Goal: Task Accomplishment & Management: Manage account settings

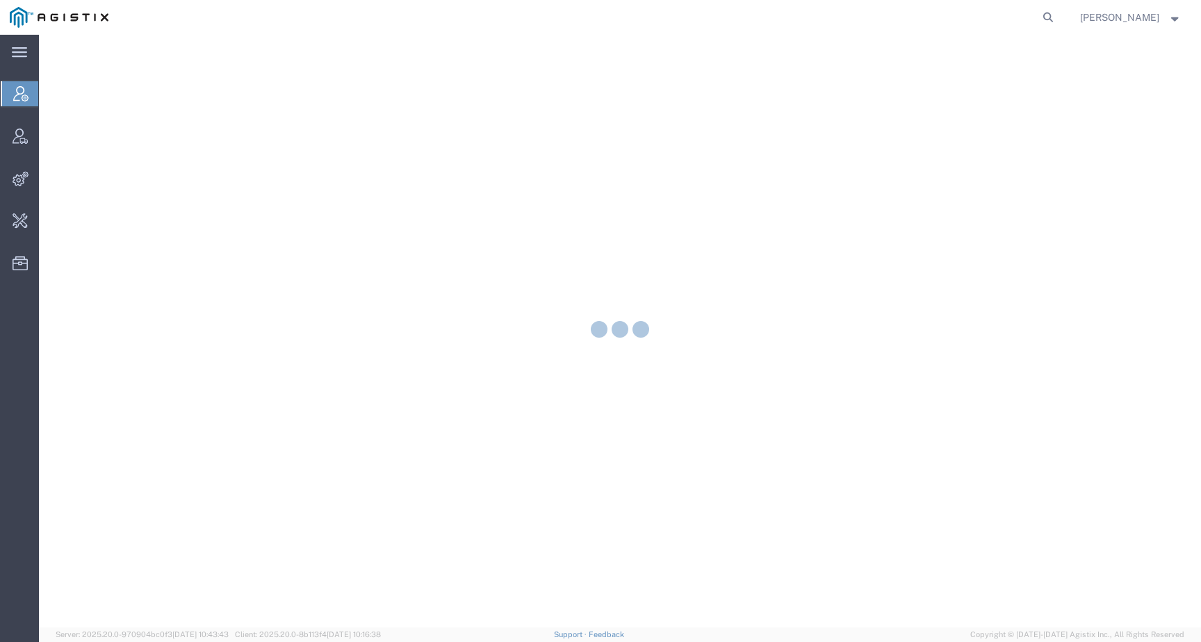
click at [1060, 13] on form at bounding box center [1049, 17] width 22 height 35
click at [1058, 16] on icon at bounding box center [1047, 17] width 19 height 19
click at [1036, 16] on input "search" at bounding box center [827, 17] width 423 height 33
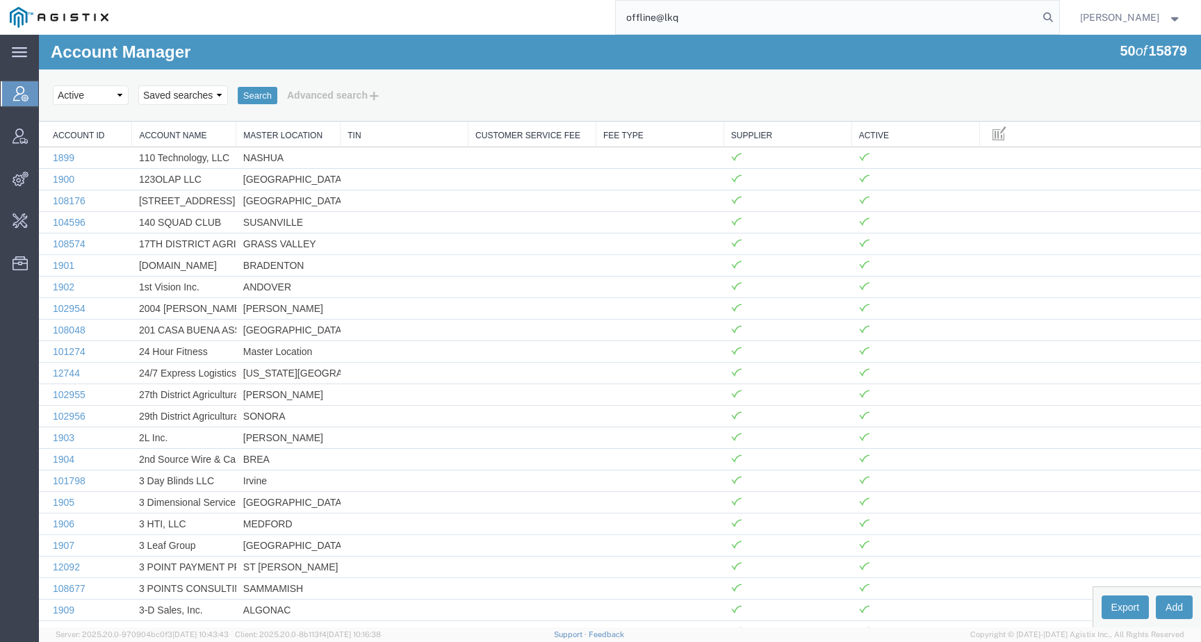
type input "offline@lkq"
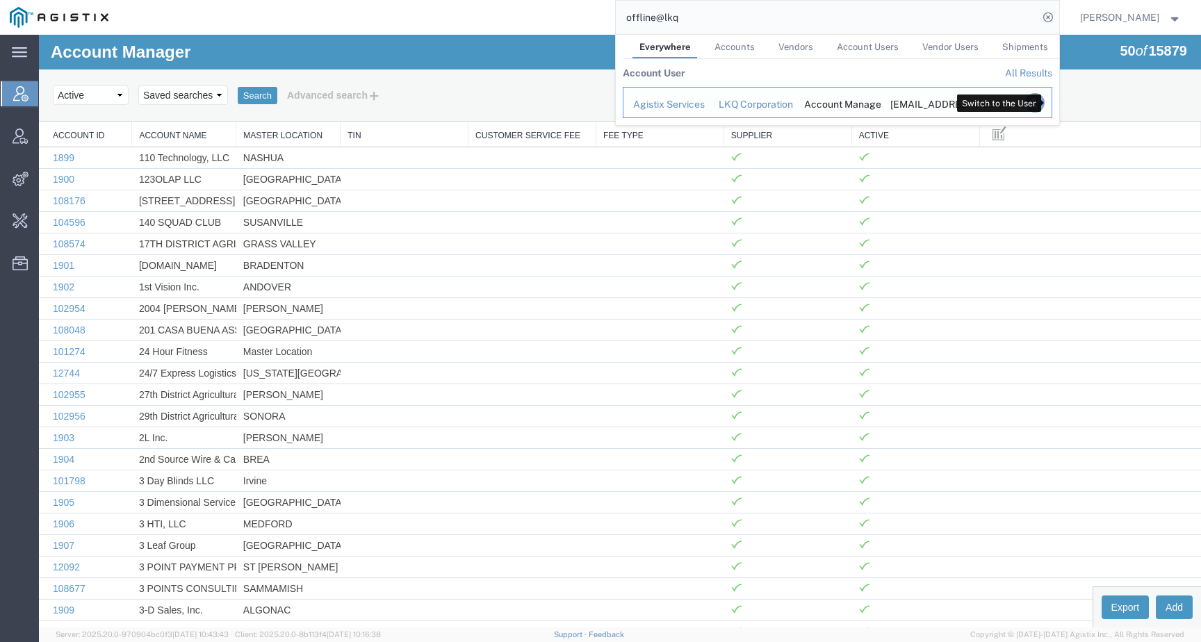
click at [1044, 100] on icon "Search Results" at bounding box center [1034, 102] width 19 height 19
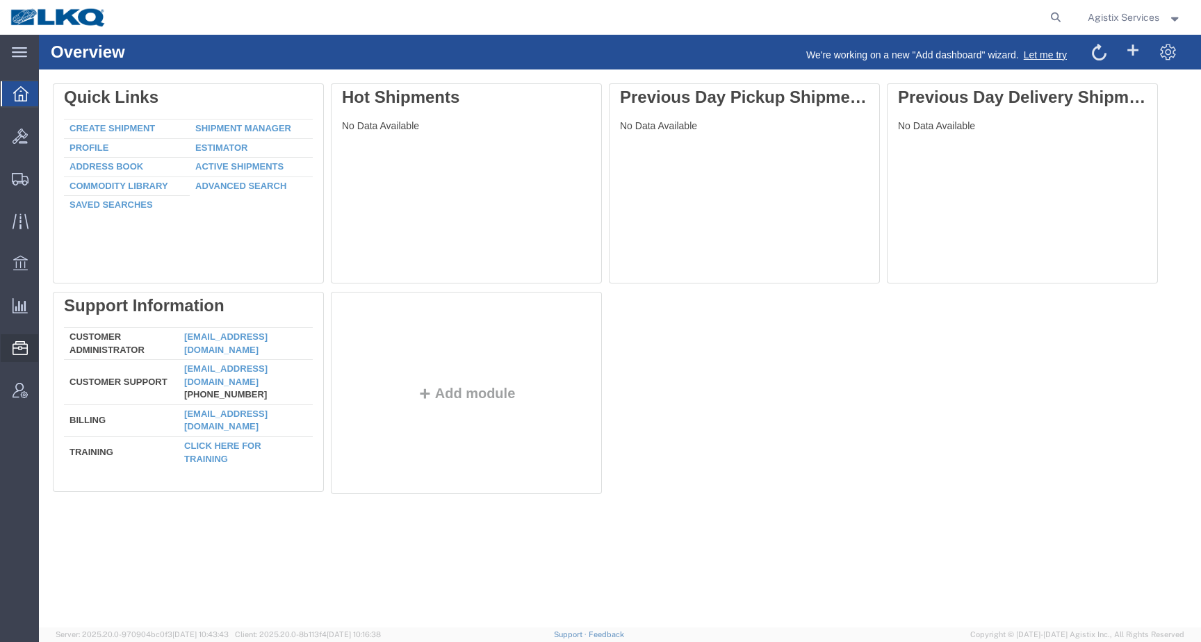
click at [0, 0] on span "Templates" at bounding box center [0, 0] width 0 height 0
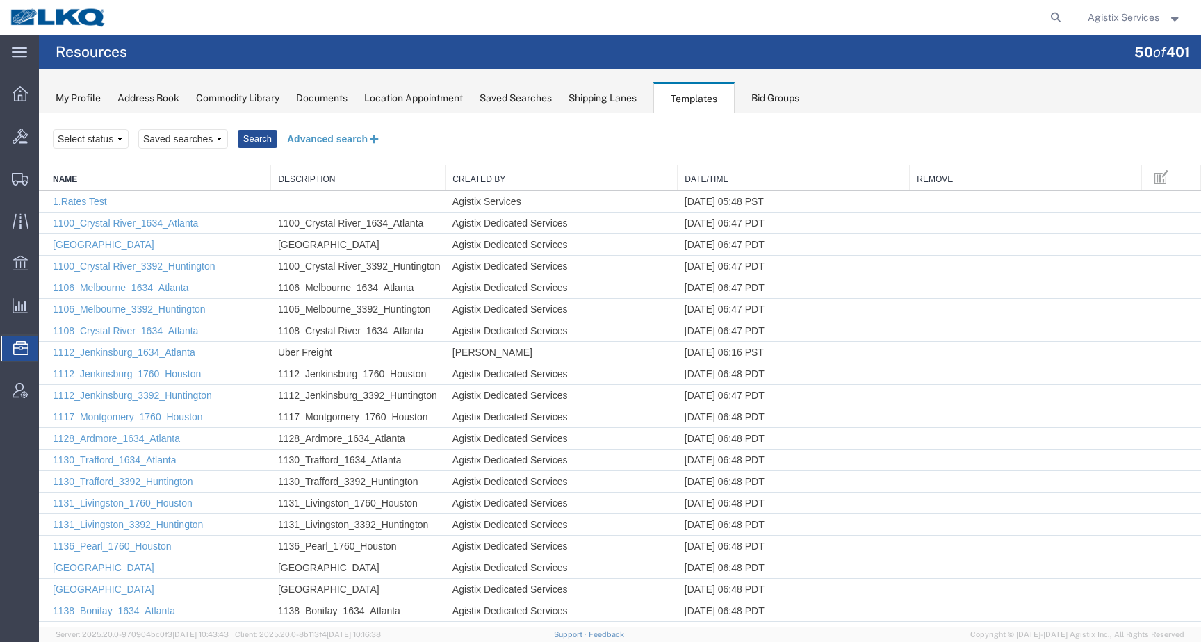
click at [336, 142] on button "Advanced search" at bounding box center [333, 139] width 113 height 24
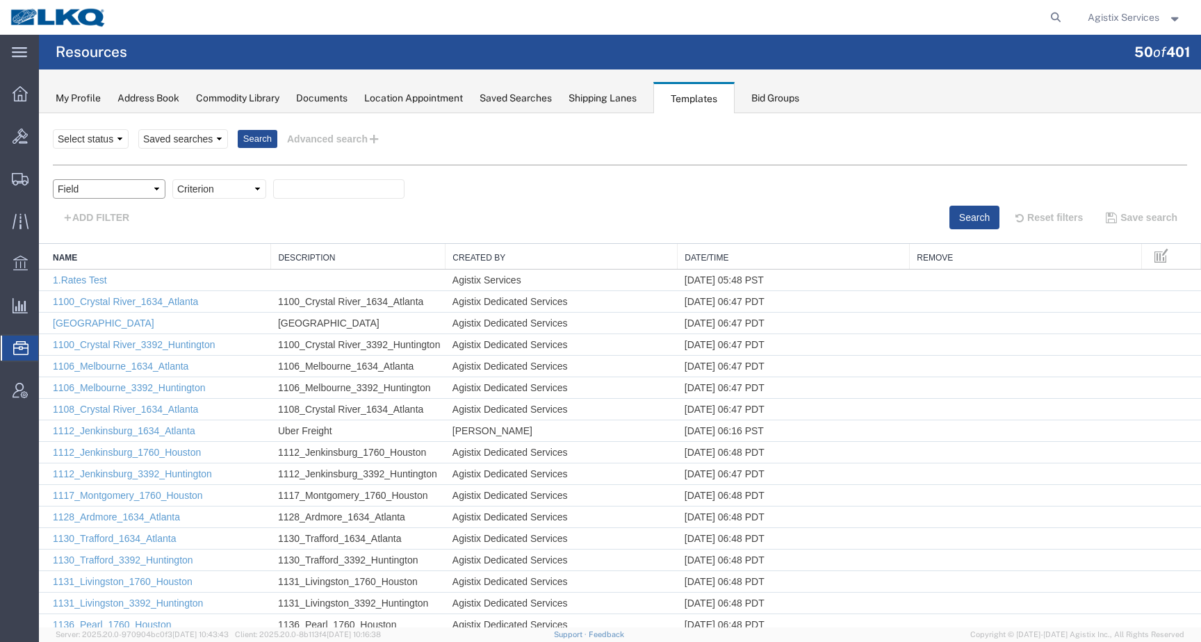
select select "name"
click option "Name" at bounding box center [39, 113] width 0 height 0
select select "contains"
click option "contains" at bounding box center [39, 113] width 0 height 0
paste input "Dedicated_1760_Laser Forwarding_End Trans5"
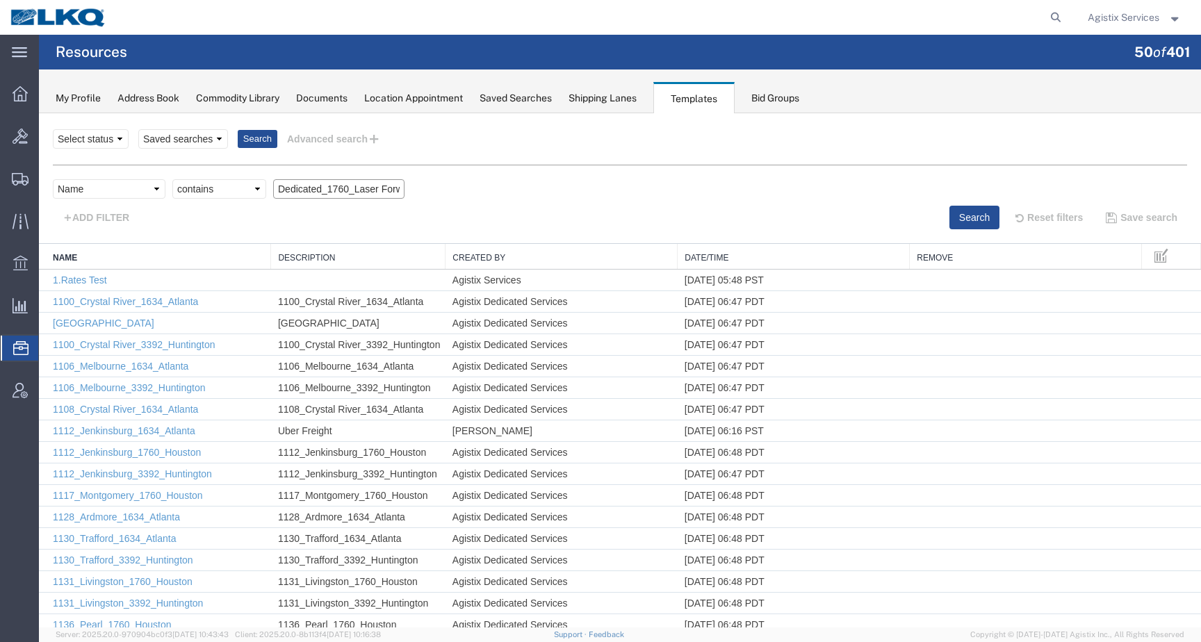
scroll to position [0, 90]
type input "Dedicated_1760_Laser Forwarding_End Trans5"
click at [977, 214] on button "Search" at bounding box center [974, 218] width 50 height 24
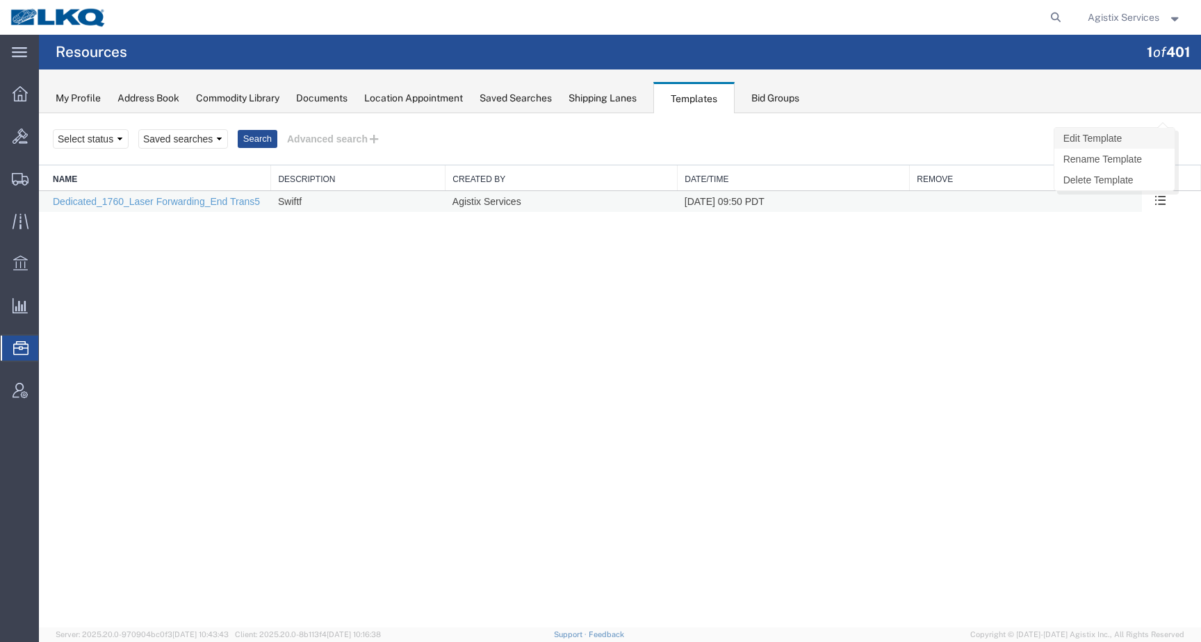
click at [1141, 144] on link "Edit Template" at bounding box center [1114, 138] width 120 height 21
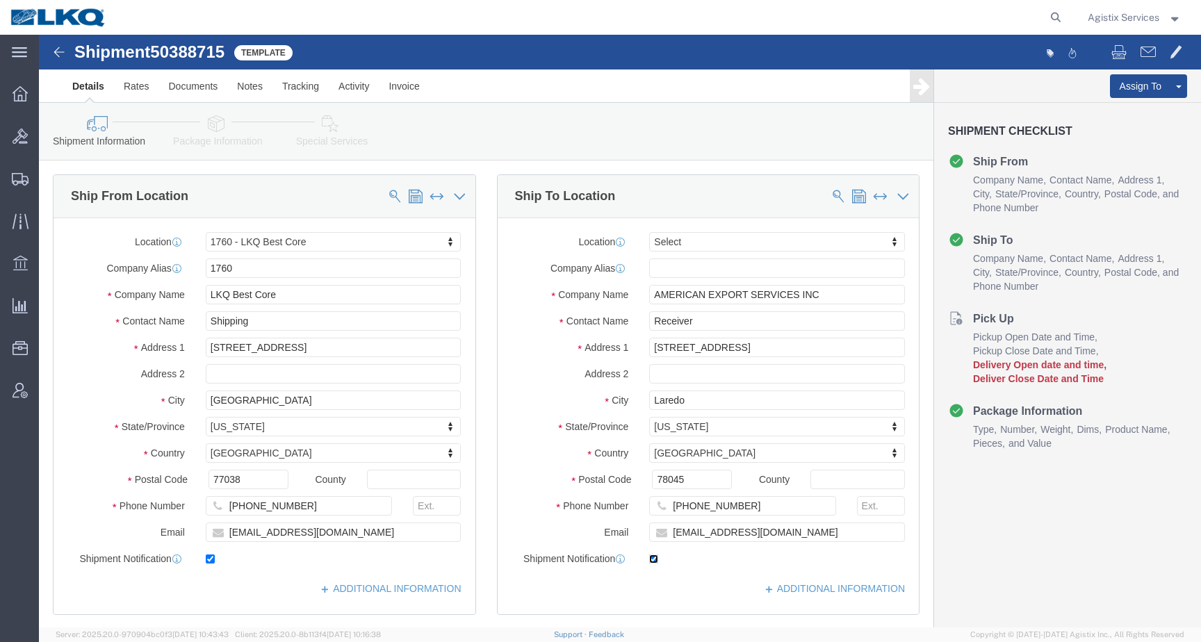
click input "checkbox"
checkbox input "false"
select select "27634"
select select
click input "[EMAIL_ADDRESS][DOMAIN_NAME]"
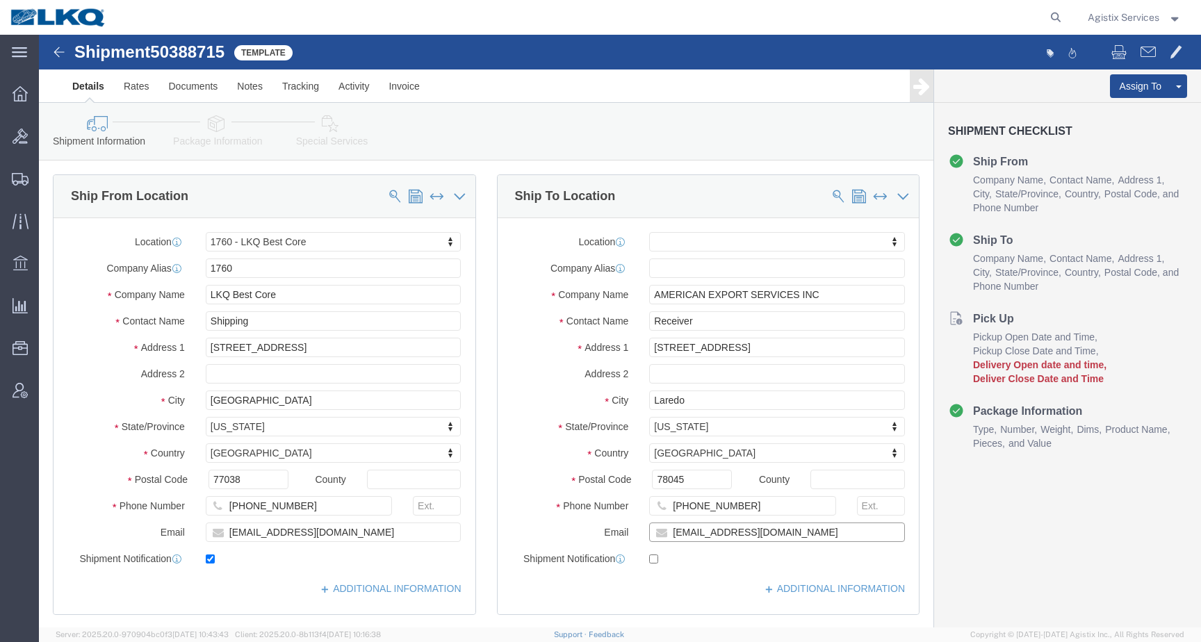
click input "[EMAIL_ADDRESS][DOMAIN_NAME]"
drag, startPoint x: 738, startPoint y: 500, endPoint x: 555, endPoint y: 500, distance: 182.8
click input "[EMAIL_ADDRESS][DOMAIN_NAME]"
click link "Save As Template"
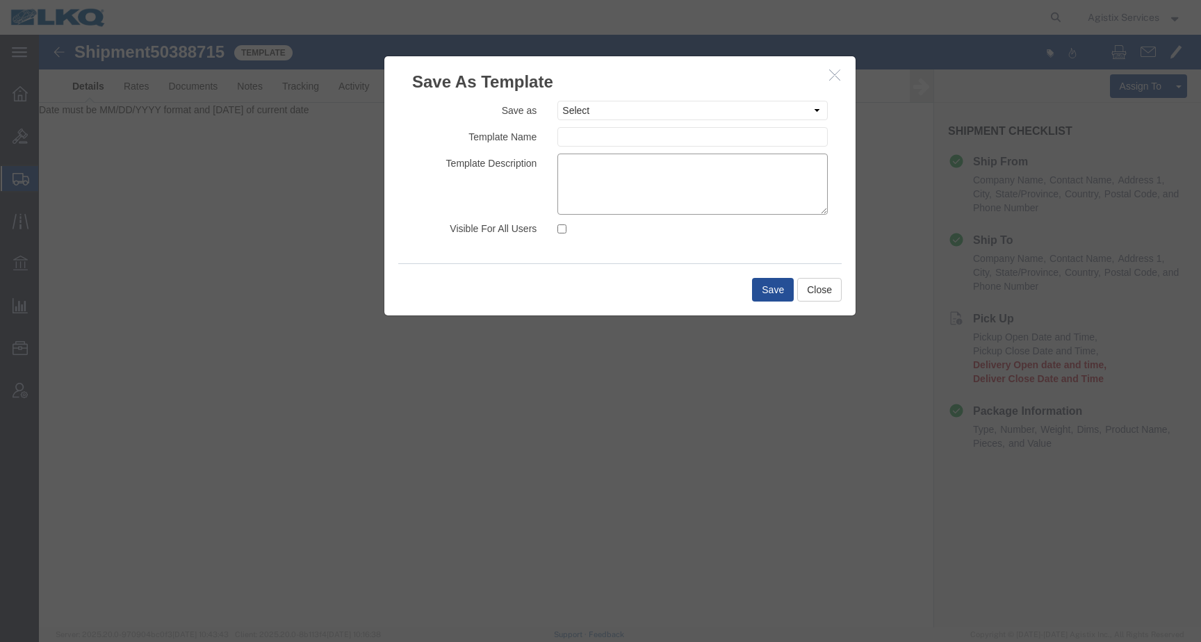
click at [617, 172] on textarea at bounding box center [692, 184] width 270 height 61
paste textarea "Dedicated_1760_Laser Forwarding_End Trans5"
type textarea "Dedicated_1760_Laser Forwarding_End Trans5"
click at [557, 101] on select "Select 1.Rates Test 1100_Crystal River_1634_Atlanta [GEOGRAPHIC_DATA] 1100_Crys…" at bounding box center [692, 110] width 270 height 19
select select "34887"
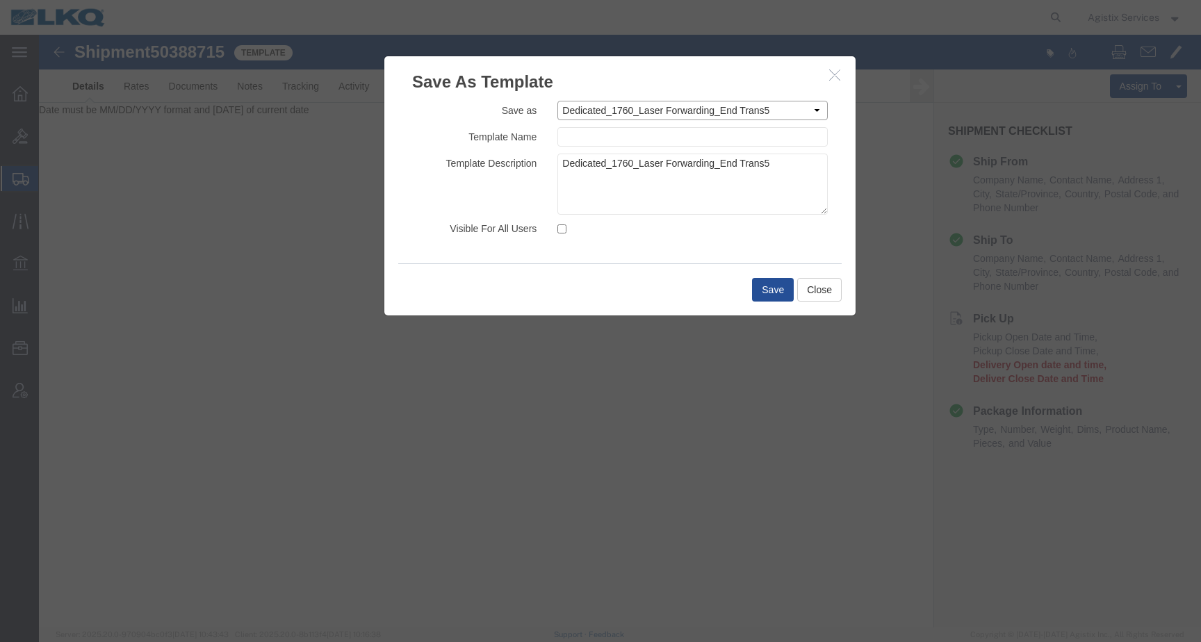
click option "Dedicated_1760_Laser Forwarding_End Trans5" at bounding box center [39, 35] width 0 height 0
type input "Dedicated_1760_Laser Forwarding_End Trans5"
click at [655, 167] on textarea at bounding box center [692, 184] width 270 height 61
paste textarea "Dedicated_1760_Laser Forwarding_End Trans5"
type textarea "Dedicated_1760_Laser Forwarding_End Trans5"
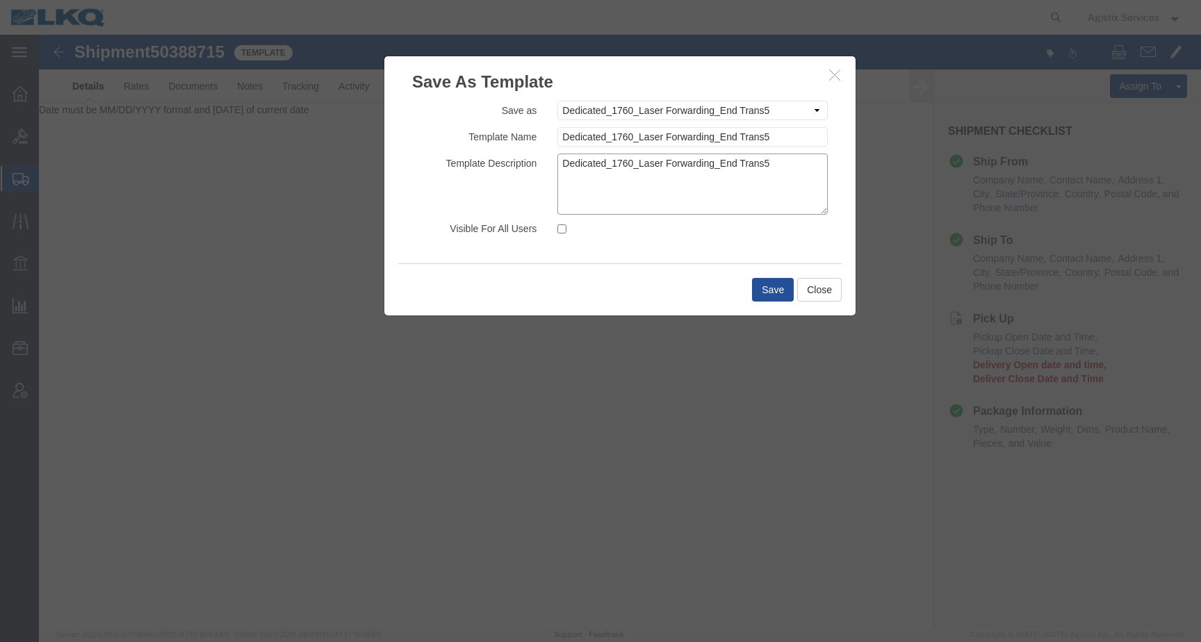
drag, startPoint x: 783, startPoint y: 168, endPoint x: 503, endPoint y: 168, distance: 280.1
click at [557, 168] on textarea "Dedicated_1760_Laser Forwarding_End Trans5" at bounding box center [692, 184] width 270 height 61
type textarea "Swift"
click at [775, 288] on button "Save" at bounding box center [773, 290] width 42 height 24
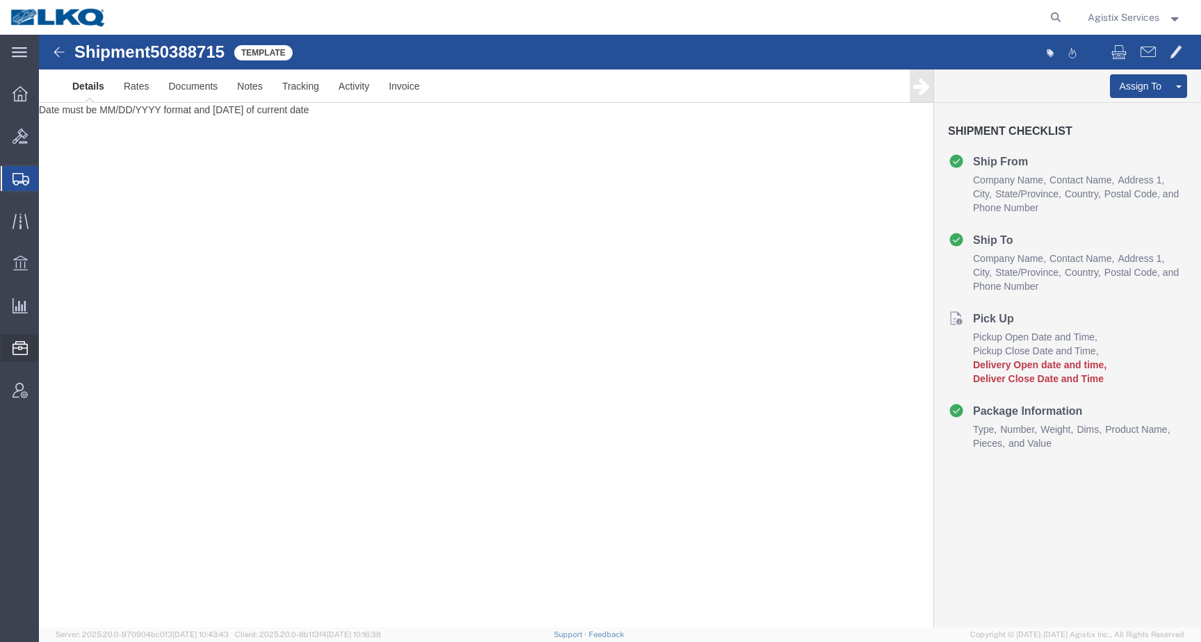
click at [0, 0] on span "Templates" at bounding box center [0, 0] width 0 height 0
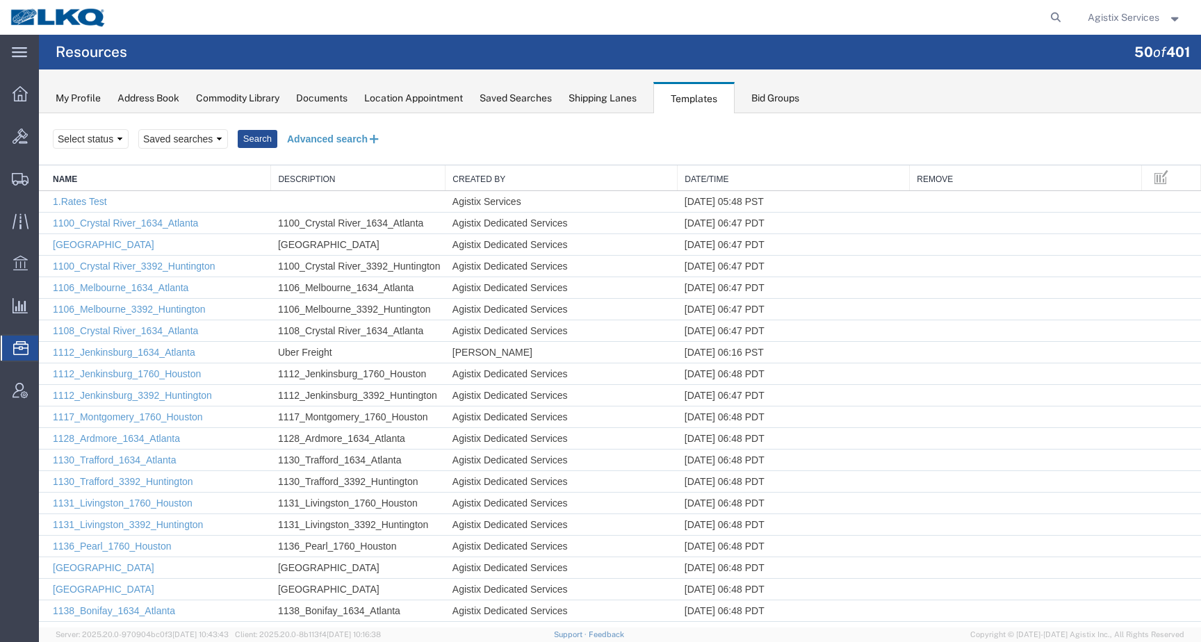
click at [323, 141] on button "Advanced search" at bounding box center [333, 139] width 113 height 24
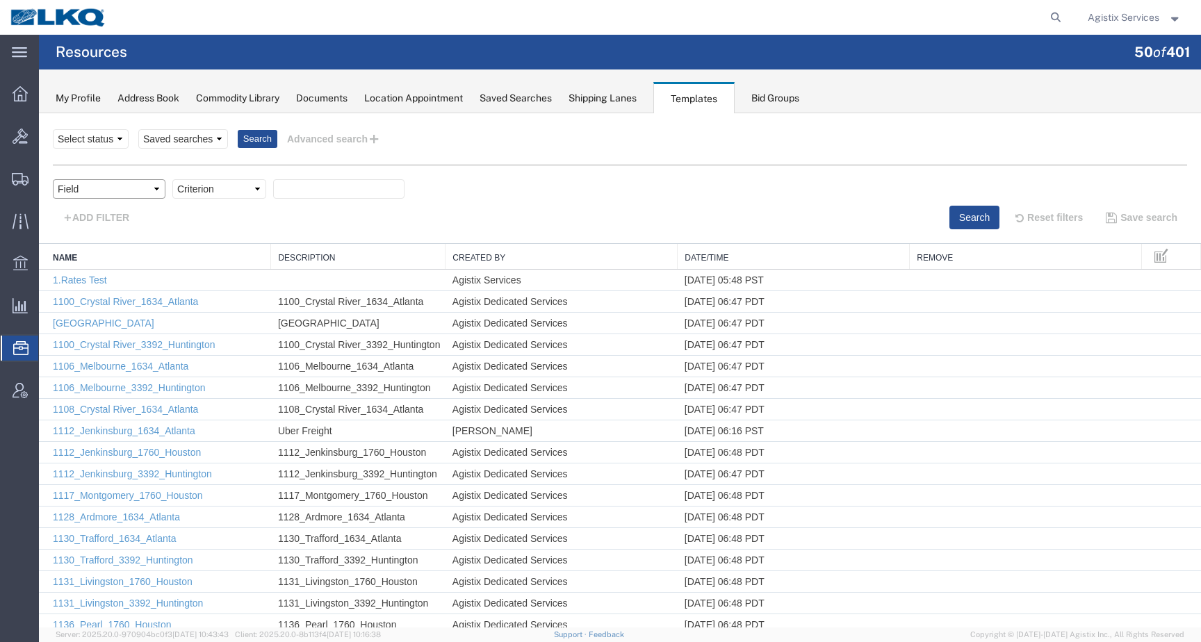
select select "name"
click option "Name" at bounding box center [39, 113] width 0 height 0
select select "contains"
click option "contains" at bounding box center [39, 113] width 0 height 0
paste input "Dedicated_1760_Laser Forwarding_End Trans5"
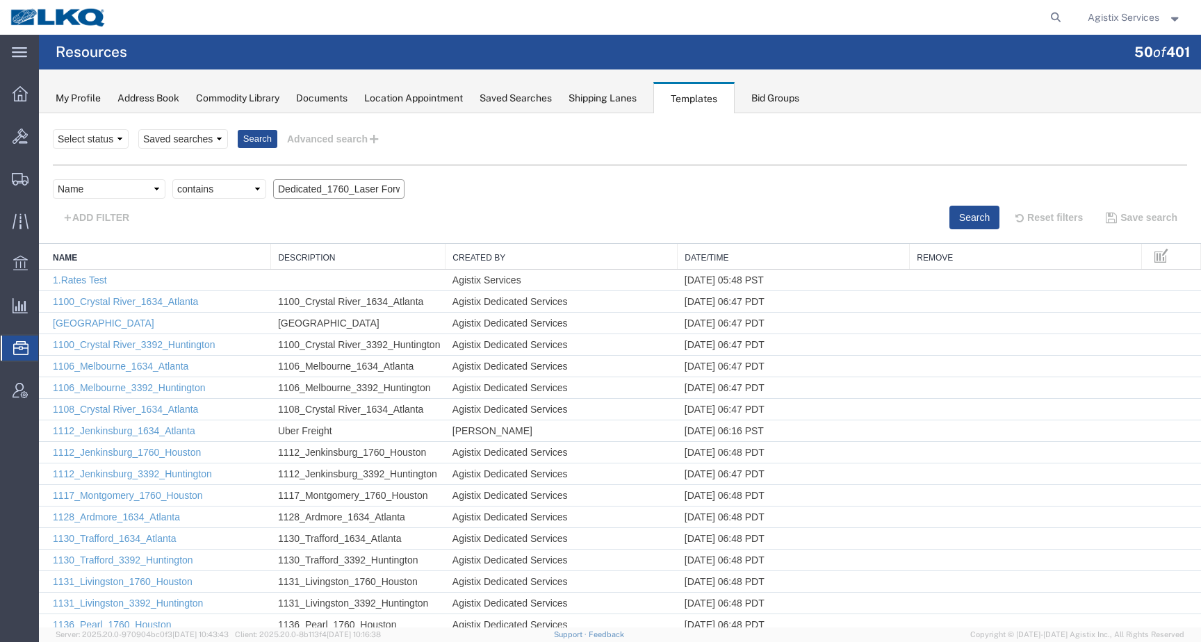
scroll to position [0, 90]
type input "Dedicated_1760_Laser Forwarding_End Trans5"
click at [949, 213] on button "Search" at bounding box center [974, 218] width 50 height 24
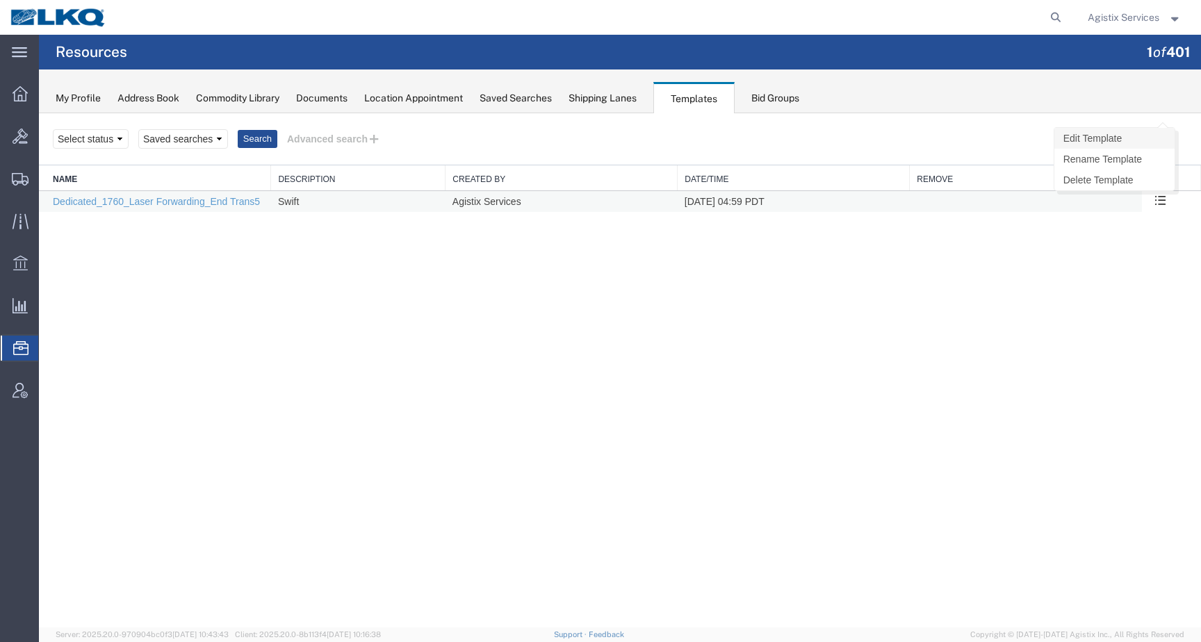
click at [1127, 140] on link "Edit Template" at bounding box center [1114, 138] width 120 height 21
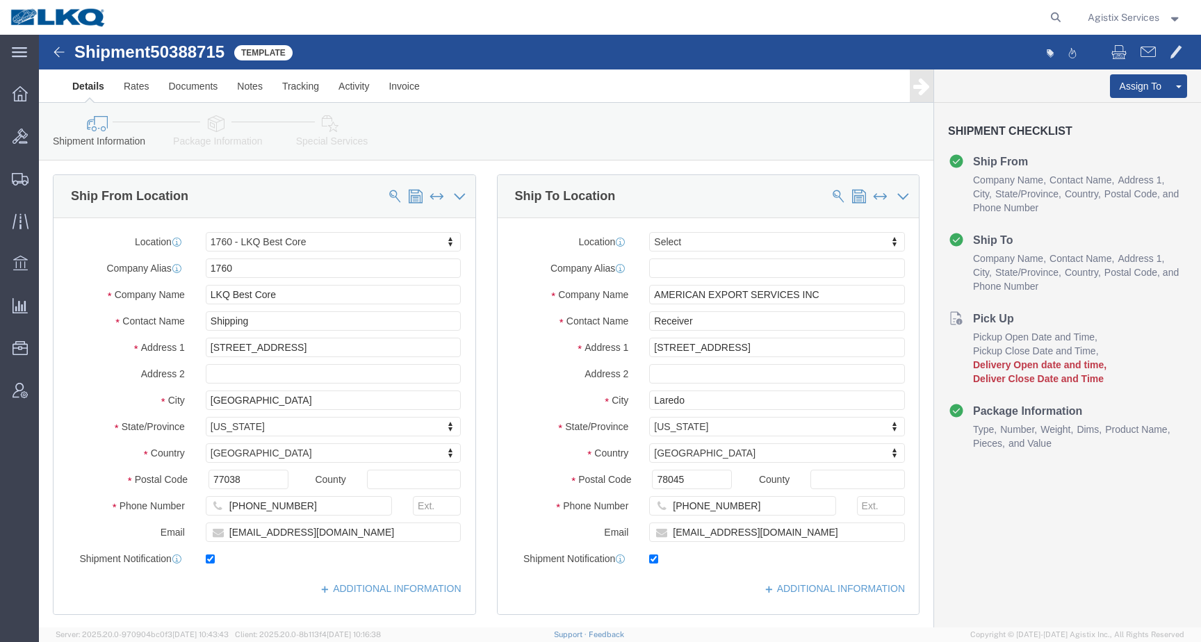
select select "27634"
select select
click input "checkbox"
checkbox input "false"
drag, startPoint x: 764, startPoint y: 501, endPoint x: 612, endPoint y: 501, distance: 151.5
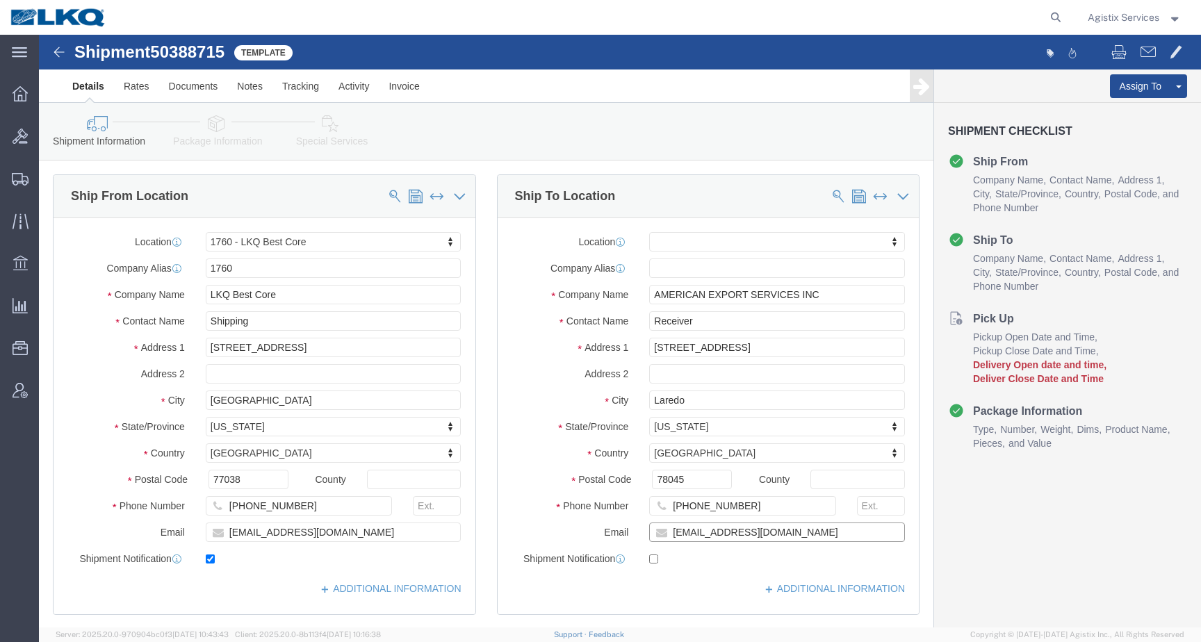
click input "[EMAIL_ADDRESS][DOMAIN_NAME]"
drag, startPoint x: 771, startPoint y: 499, endPoint x: 586, endPoint y: 496, distance: 184.9
click input "[EMAIL_ADDRESS][DOMAIN_NAME]"
click link "Save As Template"
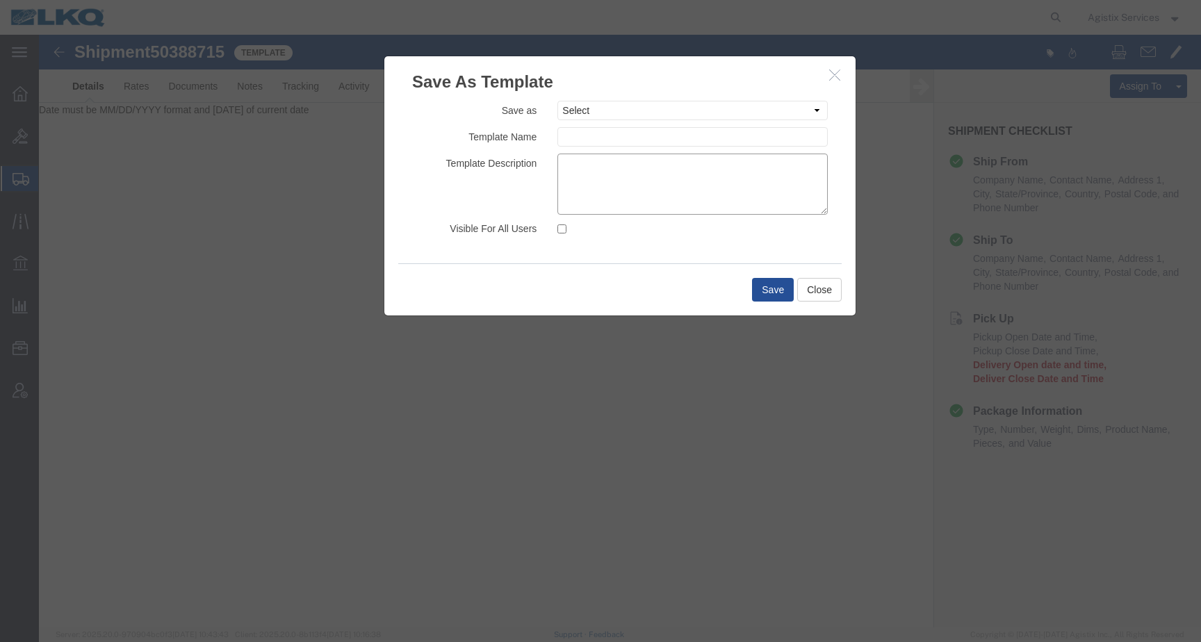
click at [595, 185] on textarea at bounding box center [692, 184] width 270 height 61
paste textarea "Dedicated_1760_Laser Forwarding_End Trans5"
type textarea "Dedicated_1760_Laser Forwarding_End Trans5"
click at [557, 101] on select "Select 1.Rates Test 1100_Crystal River_1634_Atlanta [GEOGRAPHIC_DATA] 1100_Crys…" at bounding box center [692, 110] width 270 height 19
select select "34887"
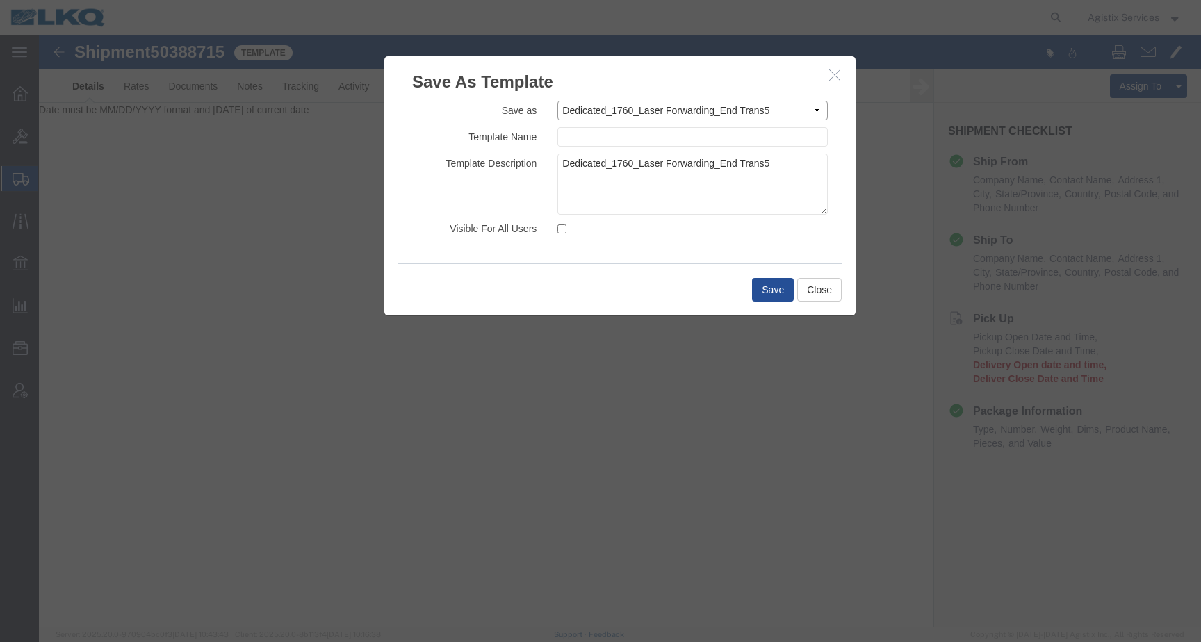
click option "Dedicated_1760_Laser Forwarding_End Trans5" at bounding box center [39, 35] width 0 height 0
type input "Dedicated_1760_Laser Forwarding_End Trans5"
click at [610, 180] on textarea at bounding box center [692, 184] width 270 height 61
paste textarea "Dedicated_1760_Laser Forwarding_End Trans5"
type textarea "Dedicated_1760_Laser Forwarding_End Trans5"
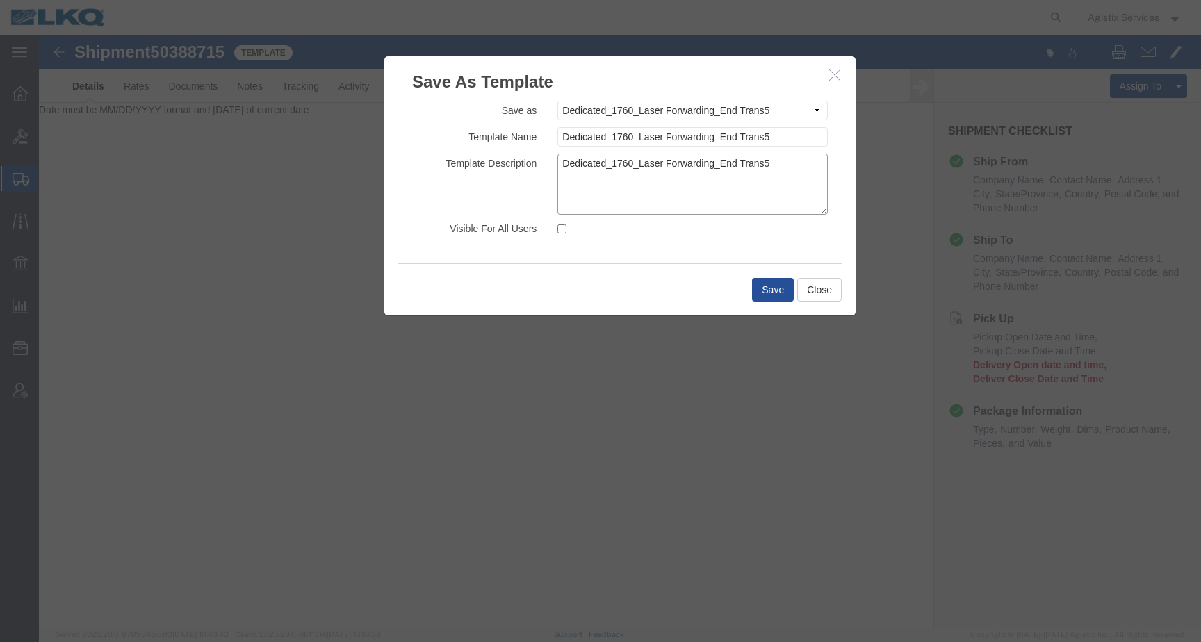
drag, startPoint x: 783, startPoint y: 163, endPoint x: 487, endPoint y: 161, distance: 296.1
click at [557, 161] on textarea "Dedicated_1760_Laser Forwarding_End Trans5" at bounding box center [692, 184] width 270 height 61
click at [564, 231] on input "Visible For All Users" at bounding box center [561, 229] width 9 height 9
checkbox input "true"
click at [593, 188] on textarea at bounding box center [692, 184] width 270 height 61
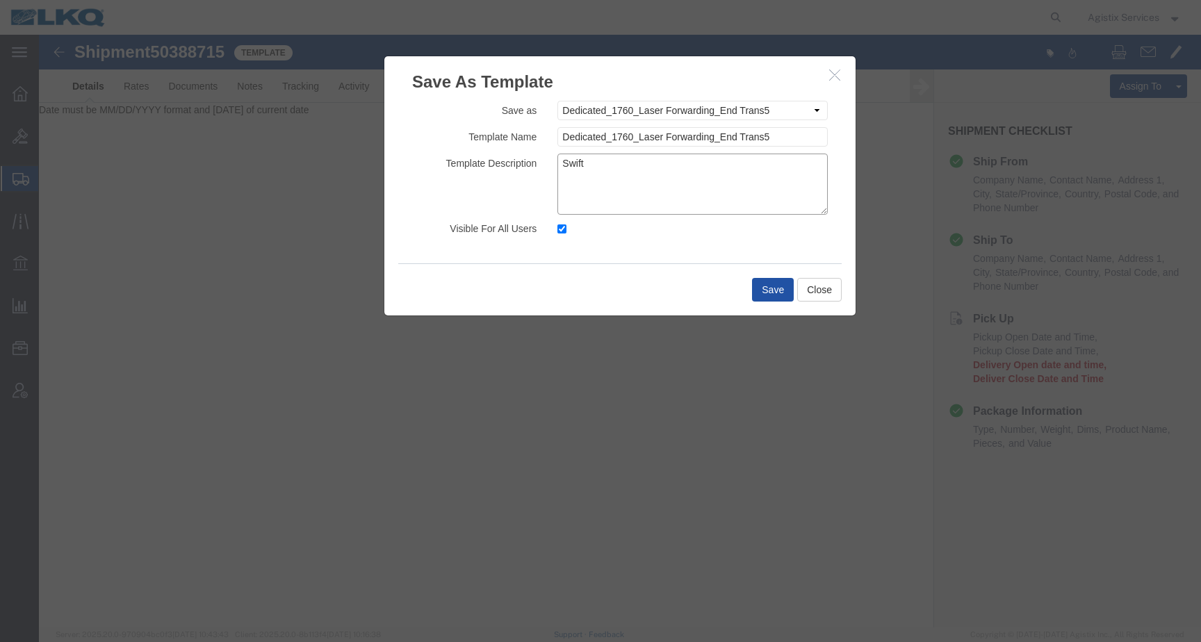
type textarea "Swift"
click at [778, 297] on button "Save" at bounding box center [773, 290] width 42 height 24
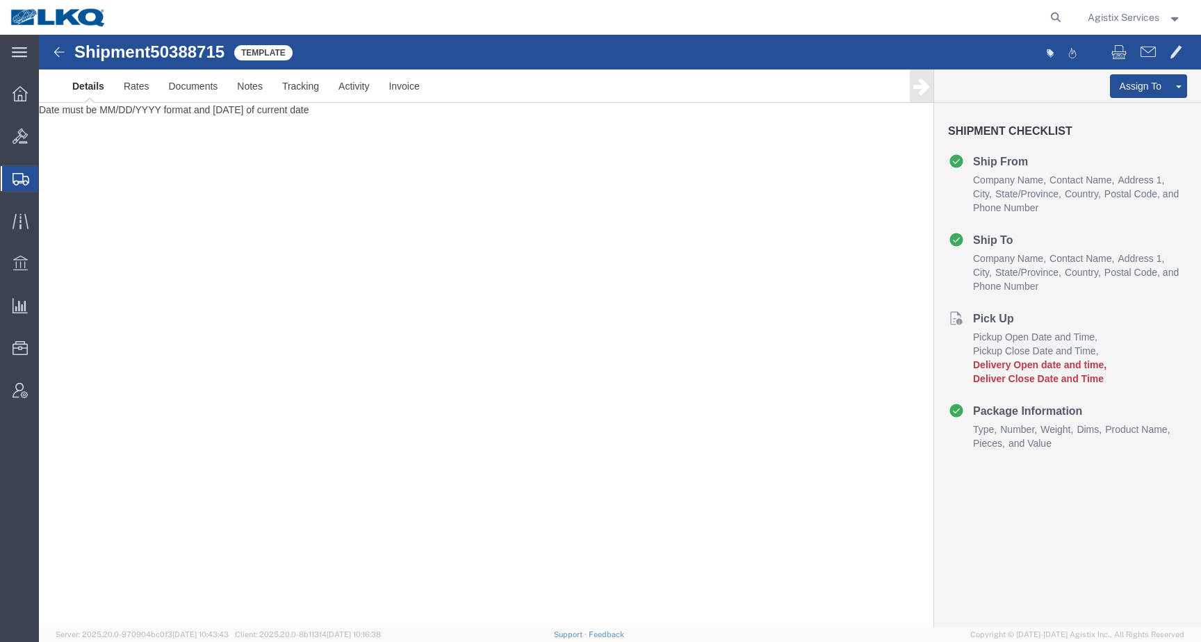
click at [46, 20] on img at bounding box center [58, 17] width 97 height 21
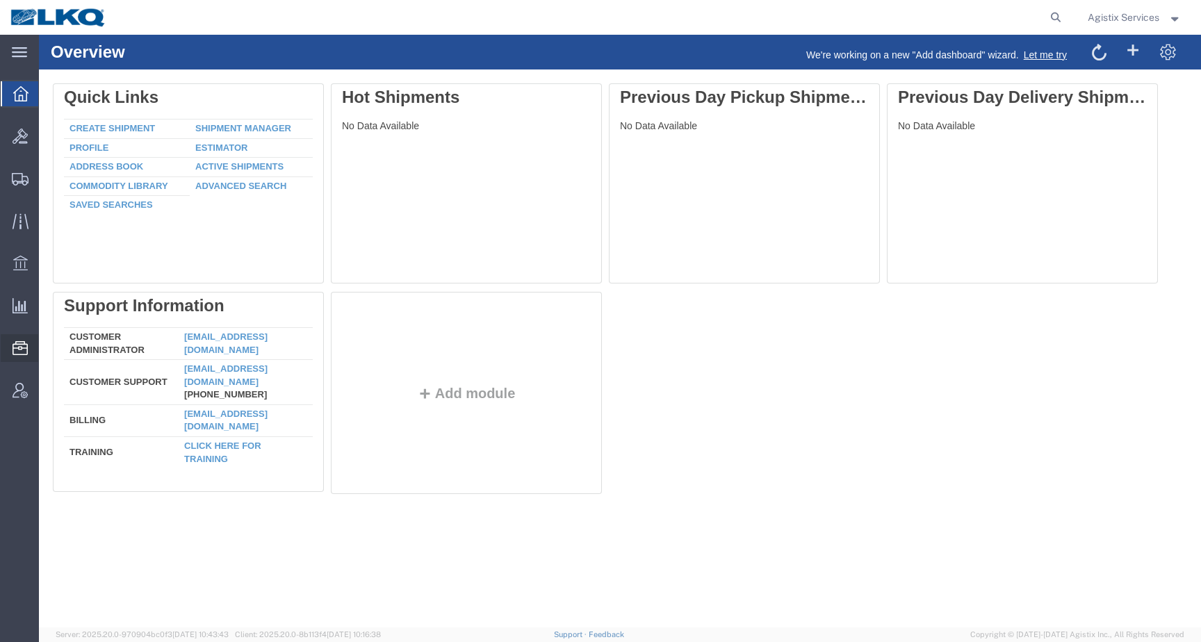
click at [0, 0] on span "Templates" at bounding box center [0, 0] width 0 height 0
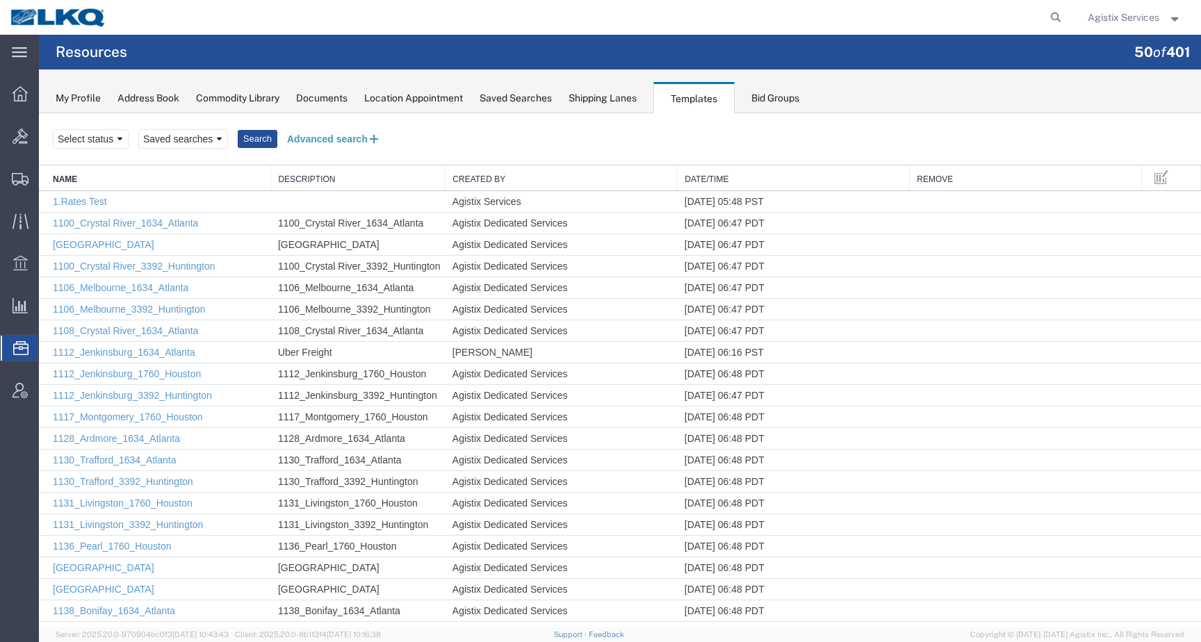
click at [325, 137] on button "Advanced search" at bounding box center [333, 139] width 113 height 24
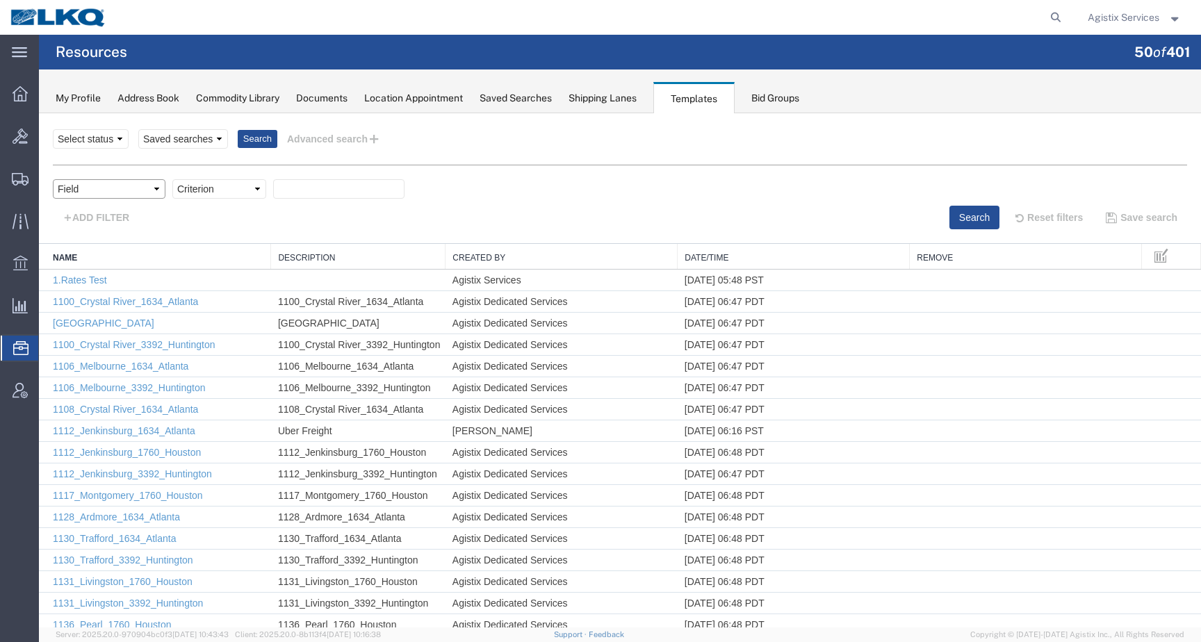
select select "name"
click option "Name" at bounding box center [39, 113] width 0 height 0
select select "contains"
click option "contains" at bounding box center [39, 113] width 0 height 0
click at [328, 186] on input "text" at bounding box center [338, 188] width 131 height 19
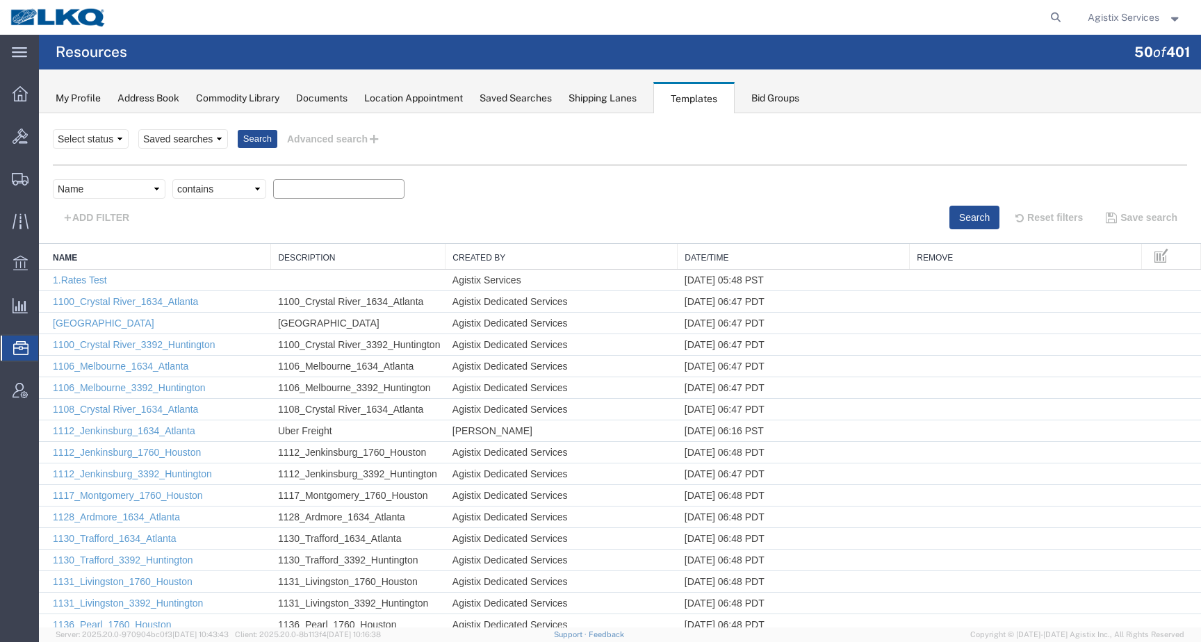
paste input "Dedicated_1760_Laser Forwarding_End Trans5"
type input "Dedicated_1760_Laser Forwarding_End Trans5"
click at [969, 221] on button "Search" at bounding box center [974, 218] width 50 height 24
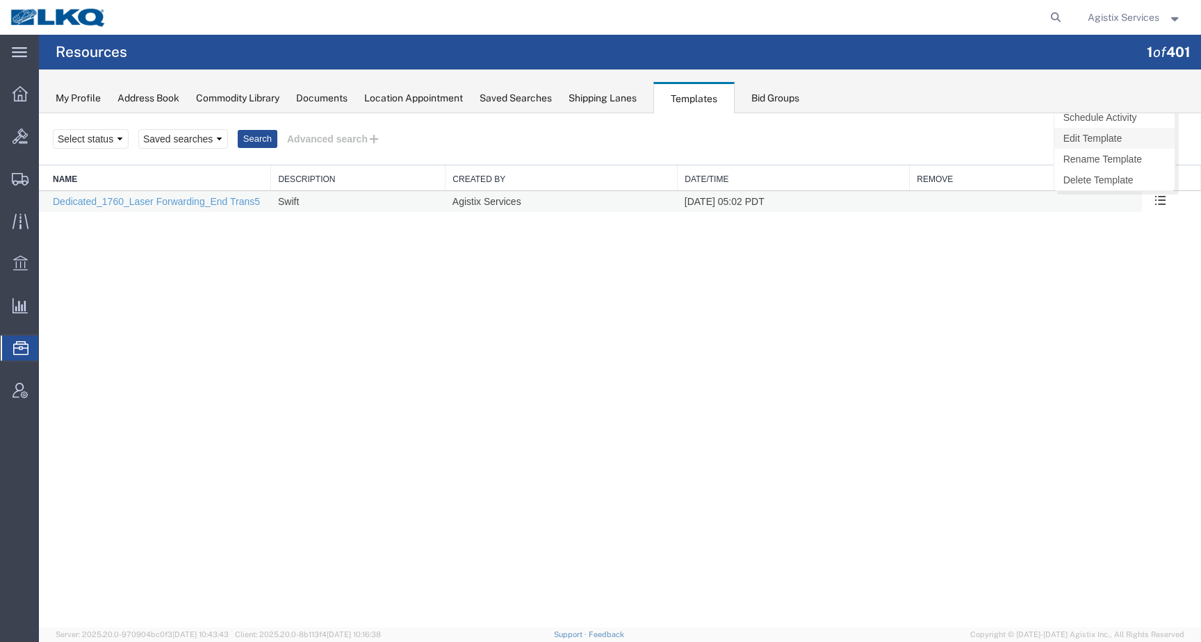
click at [1125, 134] on link "Edit Template" at bounding box center [1114, 138] width 120 height 21
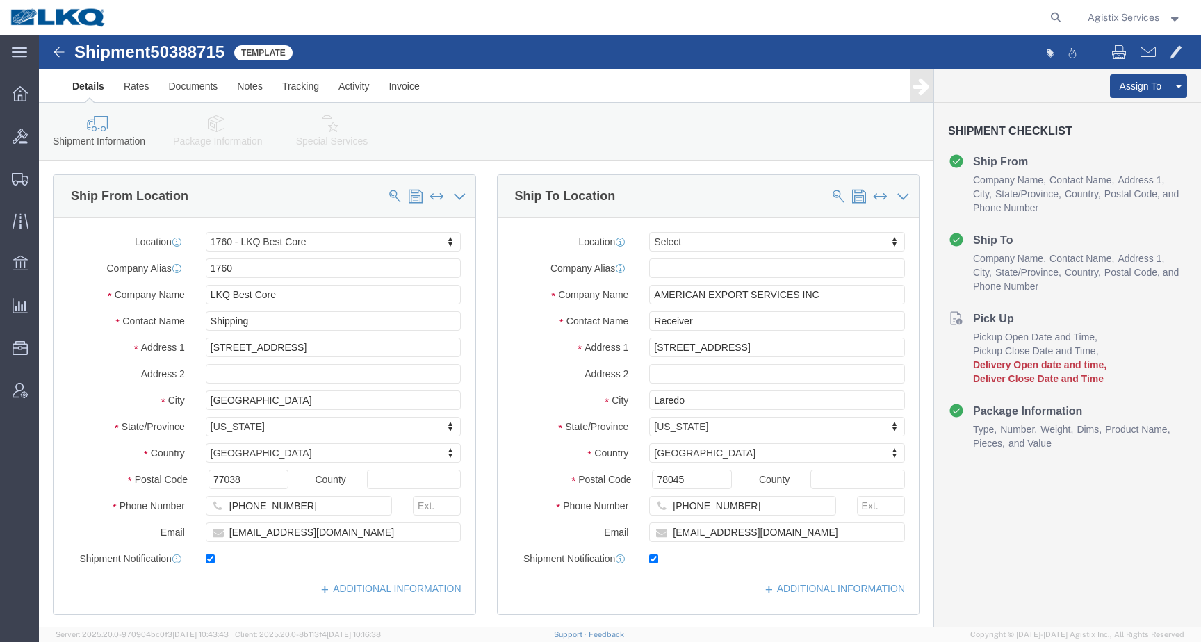
select select "27634"
select select
click input "checkbox"
checkbox input "false"
drag, startPoint x: 763, startPoint y: 498, endPoint x: 605, endPoint y: 498, distance: 158.5
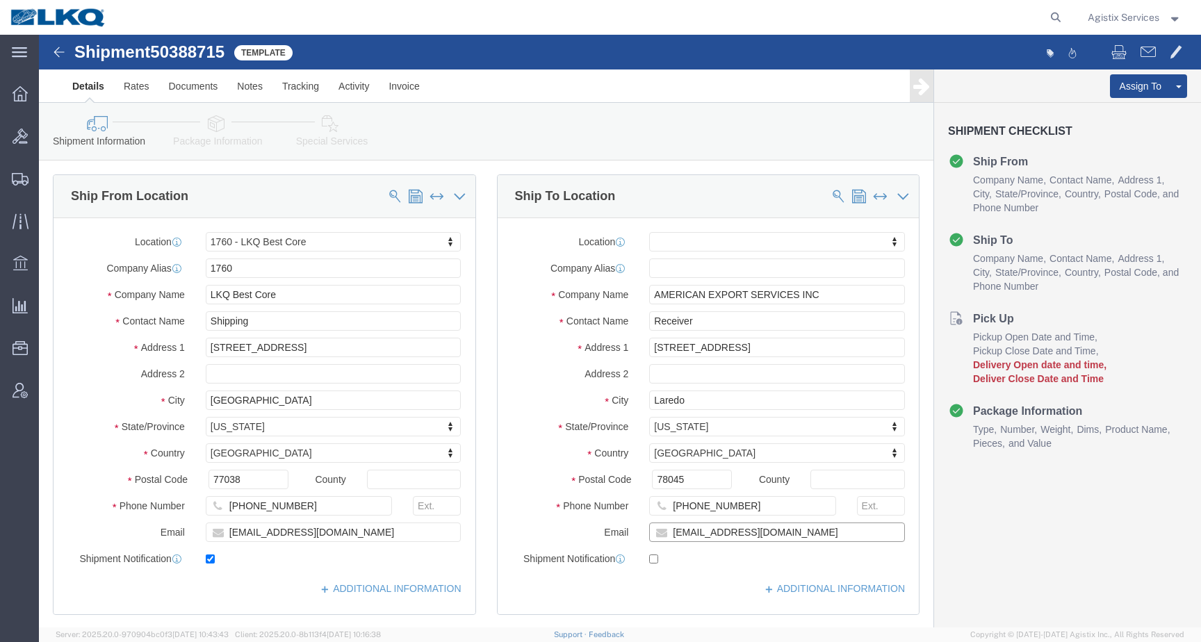
click div "[EMAIL_ADDRESS][DOMAIN_NAME]"
click input "[EMAIL_ADDRESS][DOMAIN_NAME]"
drag, startPoint x: 783, startPoint y: 500, endPoint x: 612, endPoint y: 500, distance: 171.0
click input "[EMAIL_ADDRESS][DOMAIN_NAME]"
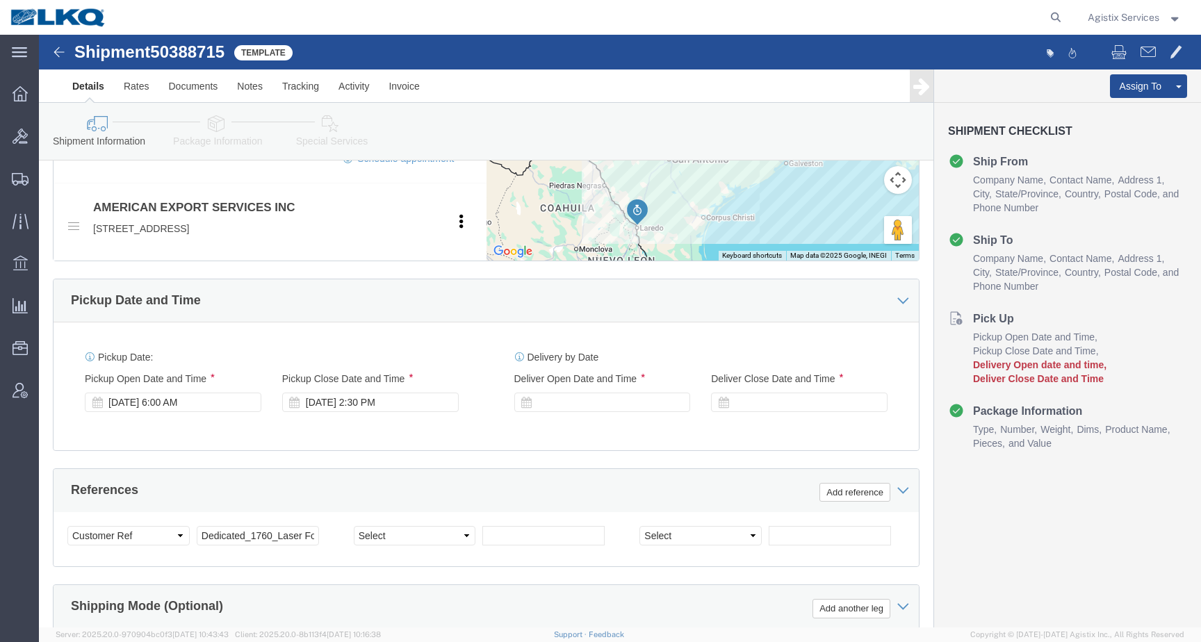
scroll to position [617, 0]
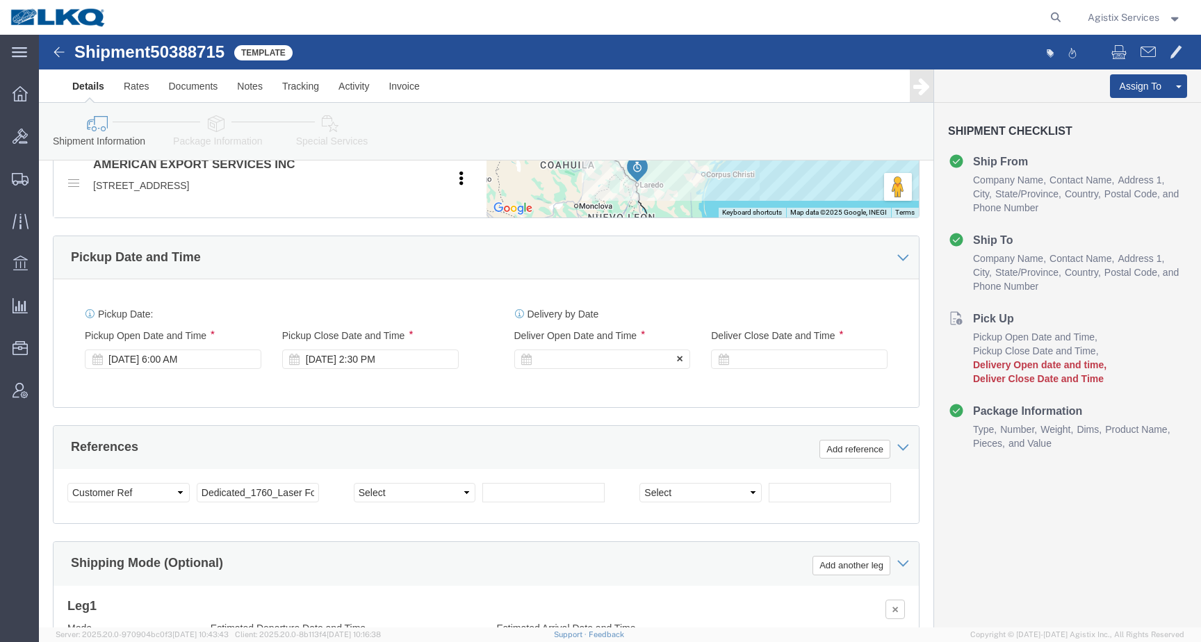
click div
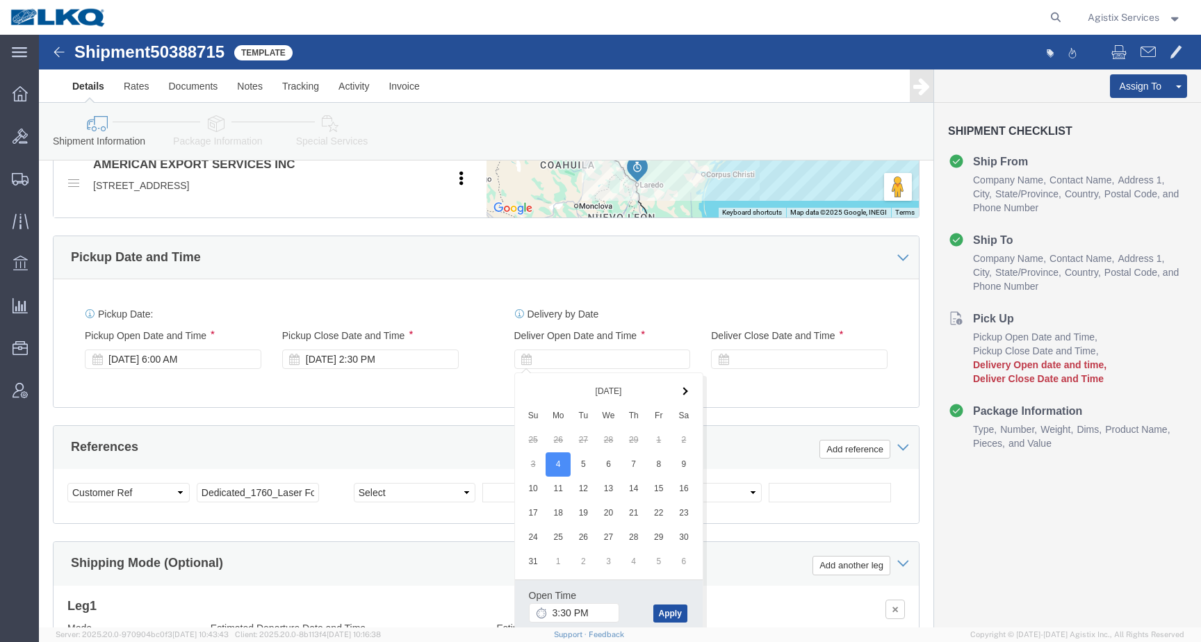
click button "Apply"
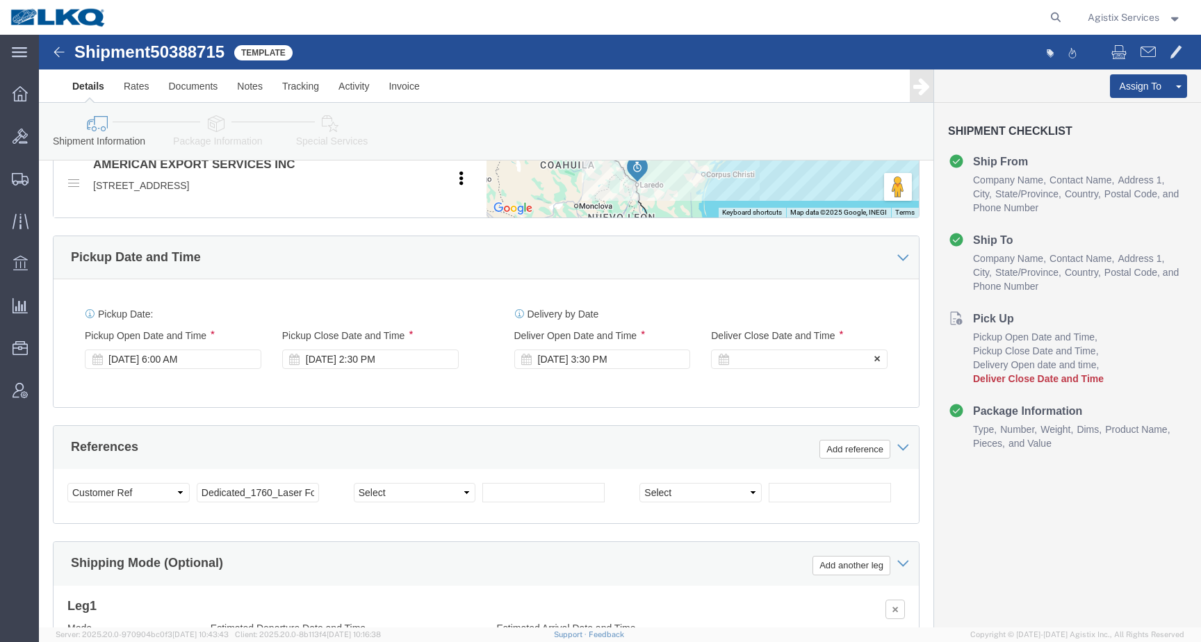
click div
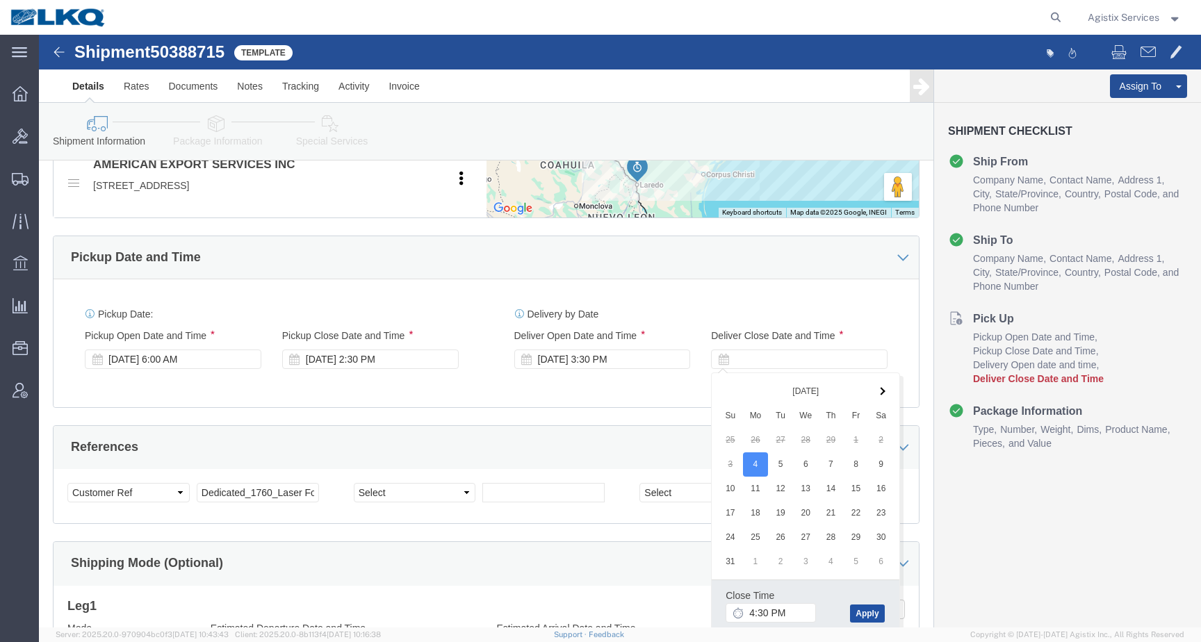
click button "Apply"
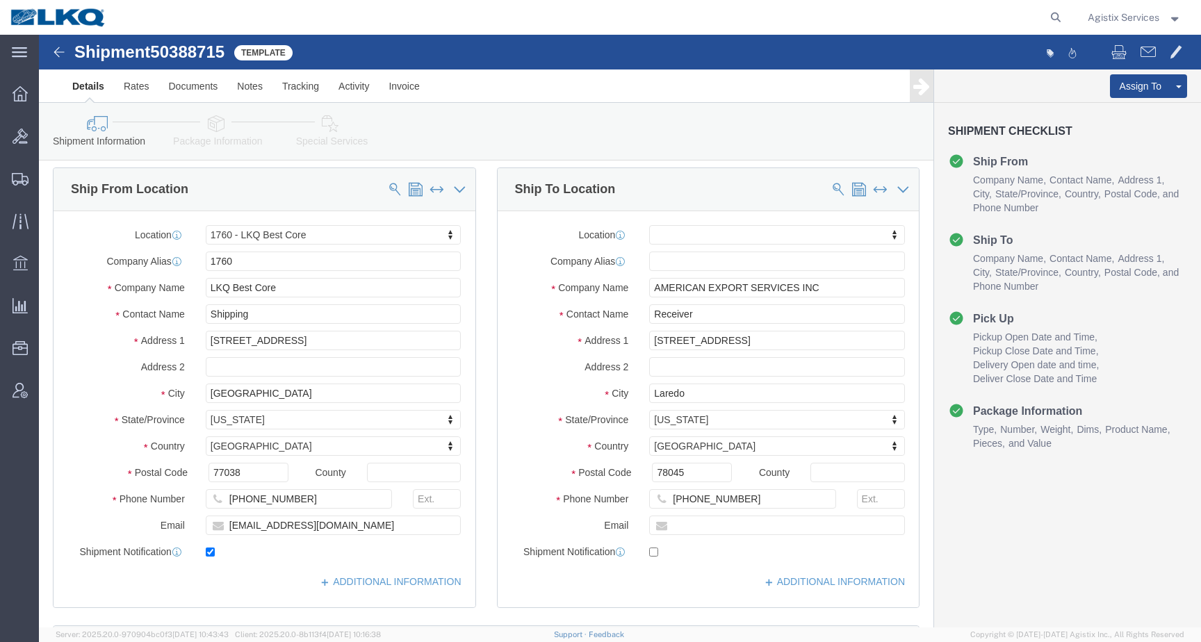
scroll to position [0, 0]
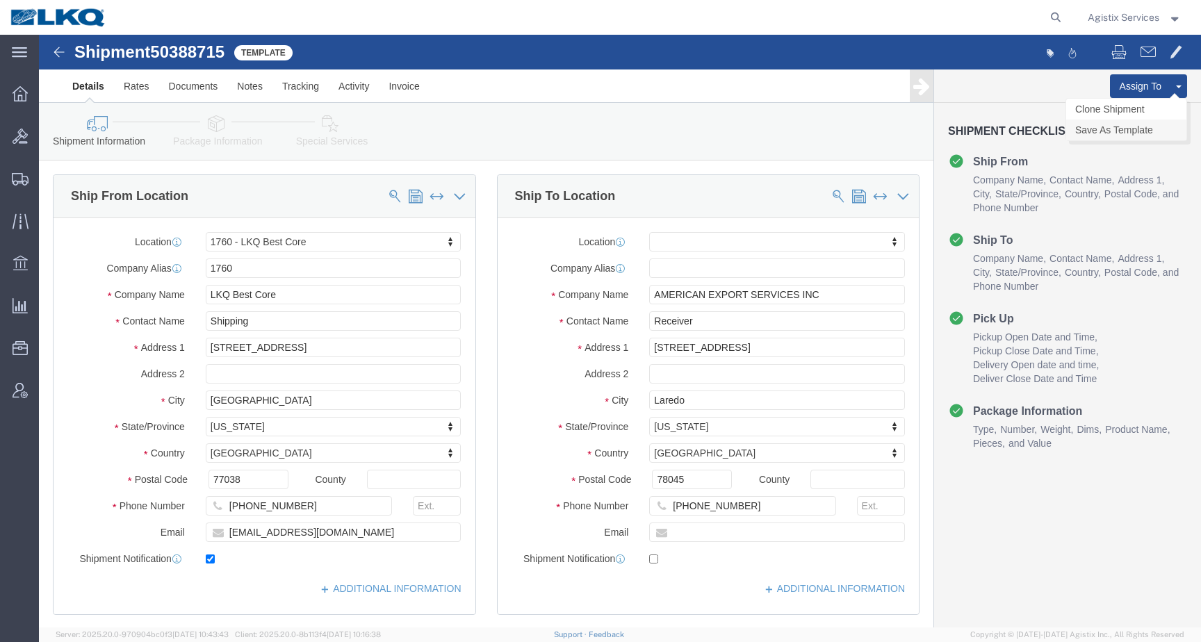
click link "Save As Template"
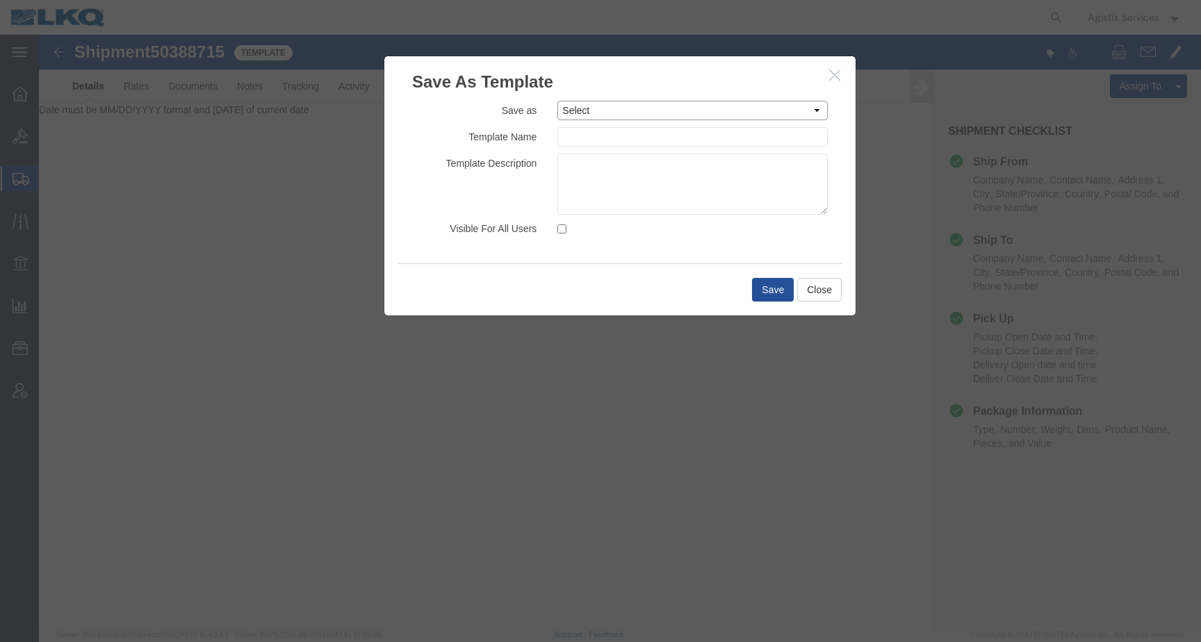
click at [557, 101] on select "Select 1.Rates Test 1100_Crystal River_1634_Atlanta [GEOGRAPHIC_DATA] 1100_Crys…" at bounding box center [692, 110] width 270 height 19
select select "34887"
click option "Dedicated_1760_Laser Forwarding_End Trans5" at bounding box center [39, 35] width 0 height 0
type input "Dedicated_1760_Laser Forwarding_End Trans5"
click at [635, 200] on textarea at bounding box center [692, 184] width 270 height 61
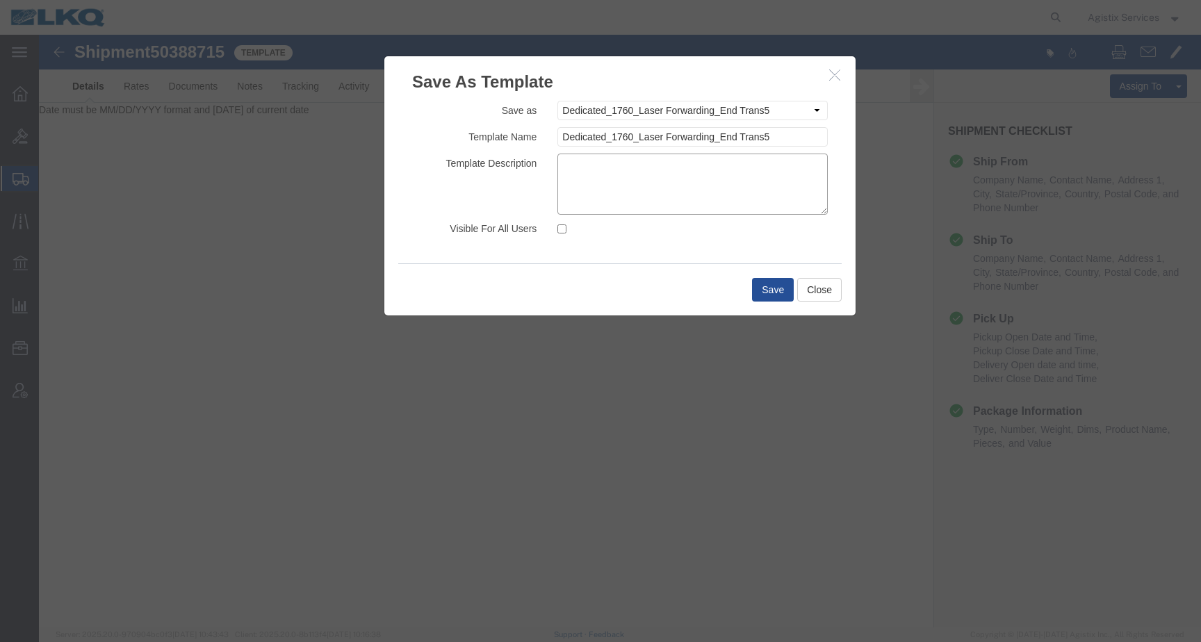
paste textarea "Dedicated_1760_Laser Forwarding_End Trans5"
drag, startPoint x: 790, startPoint y: 170, endPoint x: 488, endPoint y: 168, distance: 301.7
click at [557, 168] on textarea "Dedicated_1760_Laser Forwarding_End Trans5" at bounding box center [692, 184] width 270 height 61
type textarea "Swift"
click at [767, 288] on button "Save" at bounding box center [773, 290] width 42 height 24
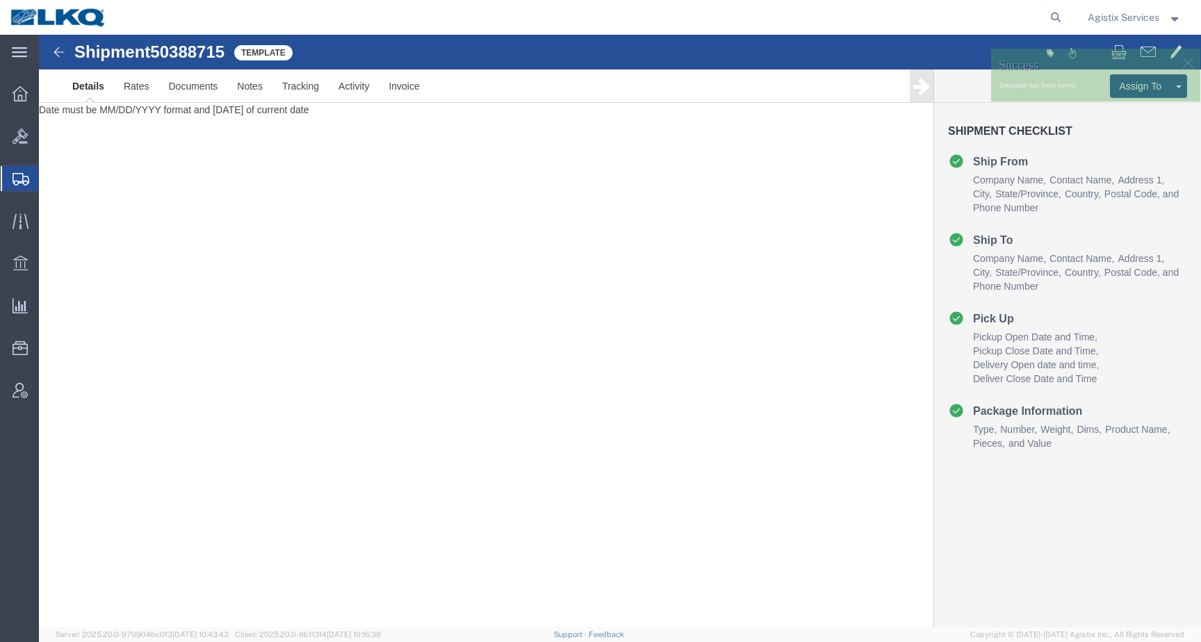
click at [72, 13] on img at bounding box center [58, 17] width 97 height 21
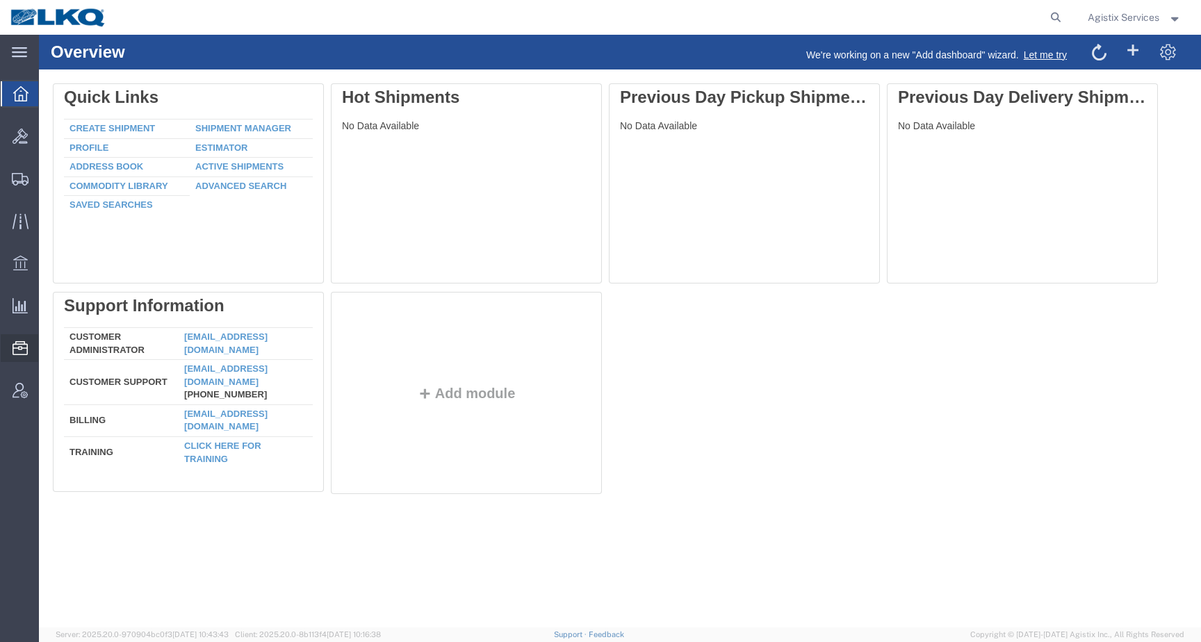
click at [0, 0] on span "Templates" at bounding box center [0, 0] width 0 height 0
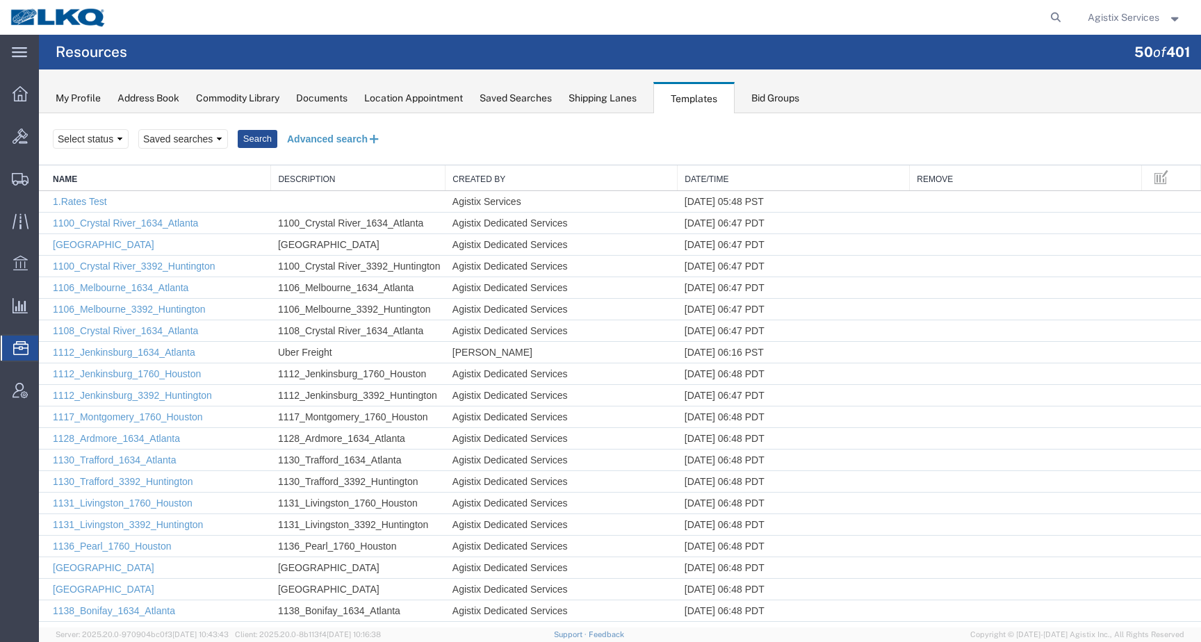
click at [320, 135] on button "Advanced search" at bounding box center [333, 139] width 113 height 24
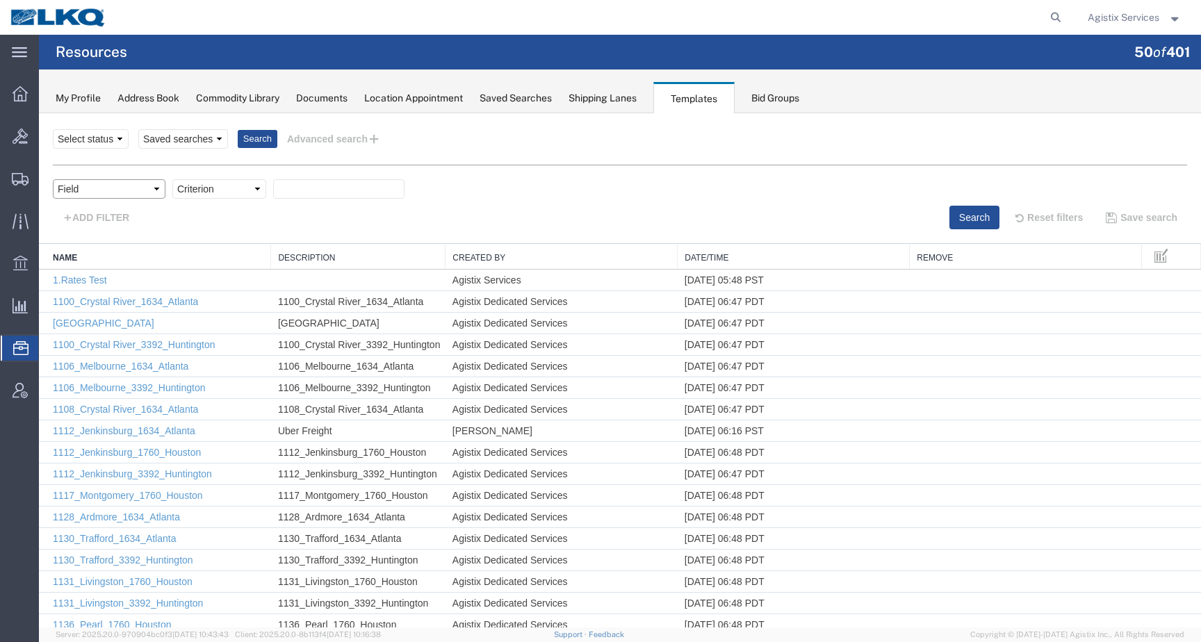
select select "name"
click option "Name" at bounding box center [39, 113] width 0 height 0
select select "contains"
click option "contains" at bounding box center [39, 113] width 0 height 0
click at [318, 191] on input "text" at bounding box center [338, 188] width 131 height 19
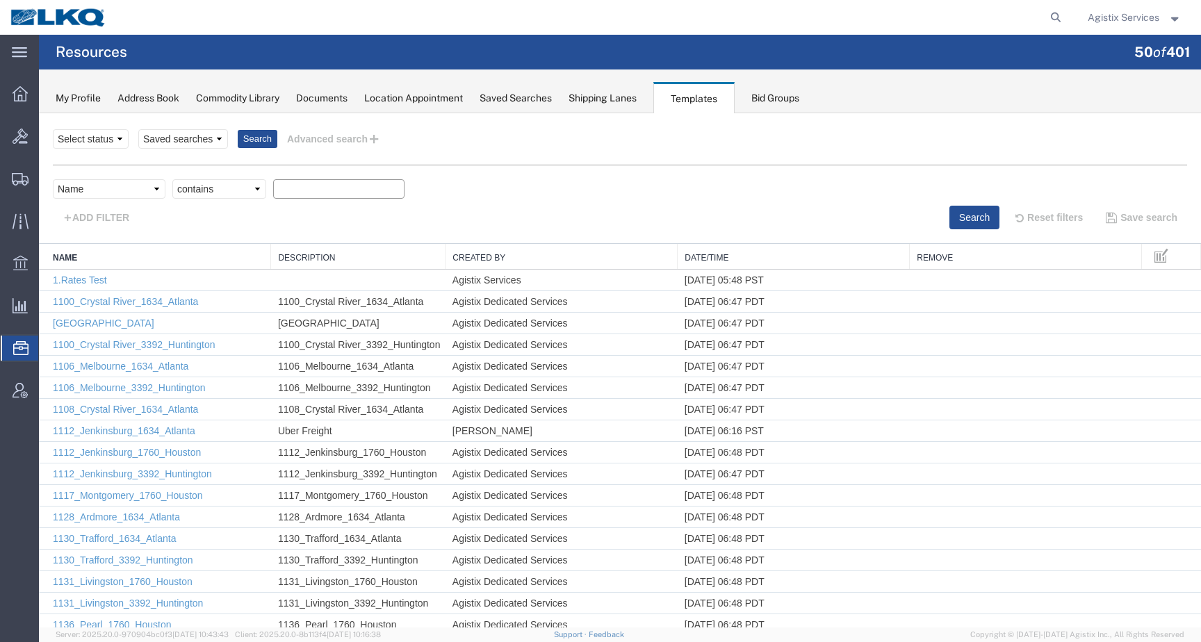
paste input "Dedicated_1760_Laser Forwarding_End Trans5"
type input "Dedicated_1760_Laser Forwarding_End Trans5"
click at [952, 213] on button "Search" at bounding box center [974, 218] width 50 height 24
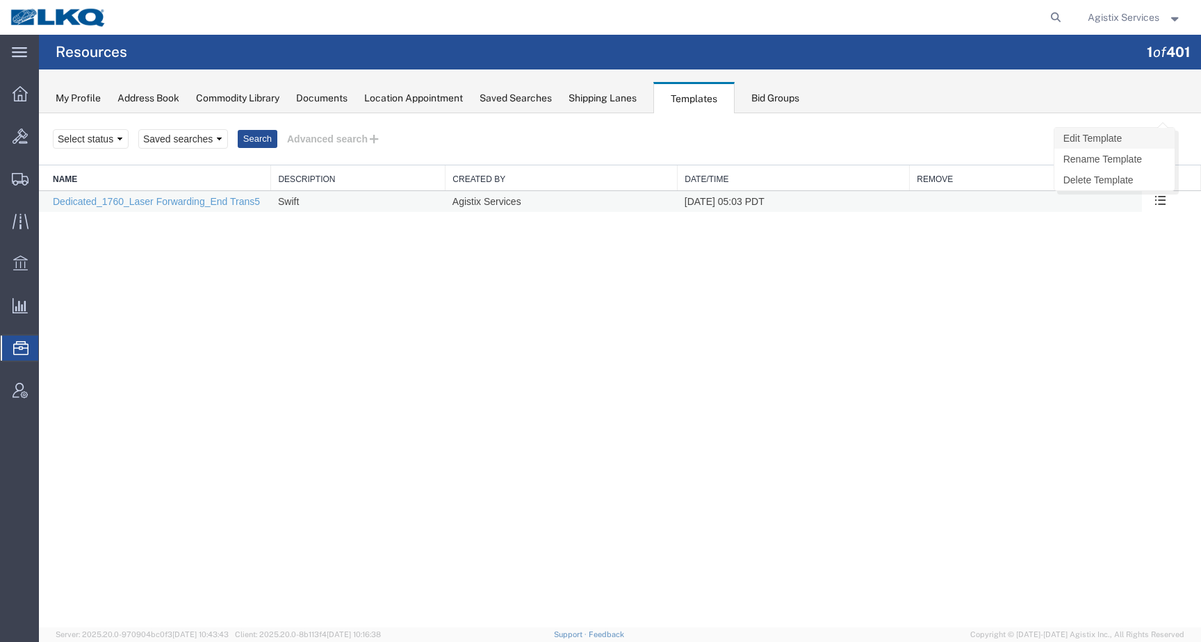
click at [1132, 139] on link "Edit Template" at bounding box center [1114, 138] width 120 height 21
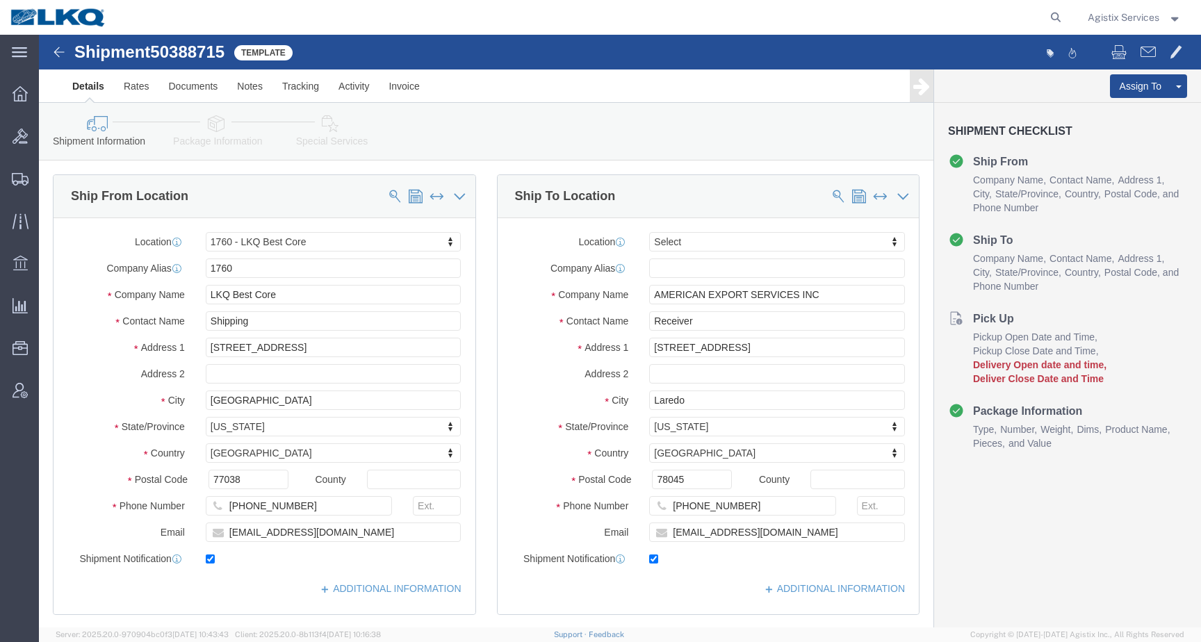
click at [47, 14] on img at bounding box center [58, 17] width 97 height 21
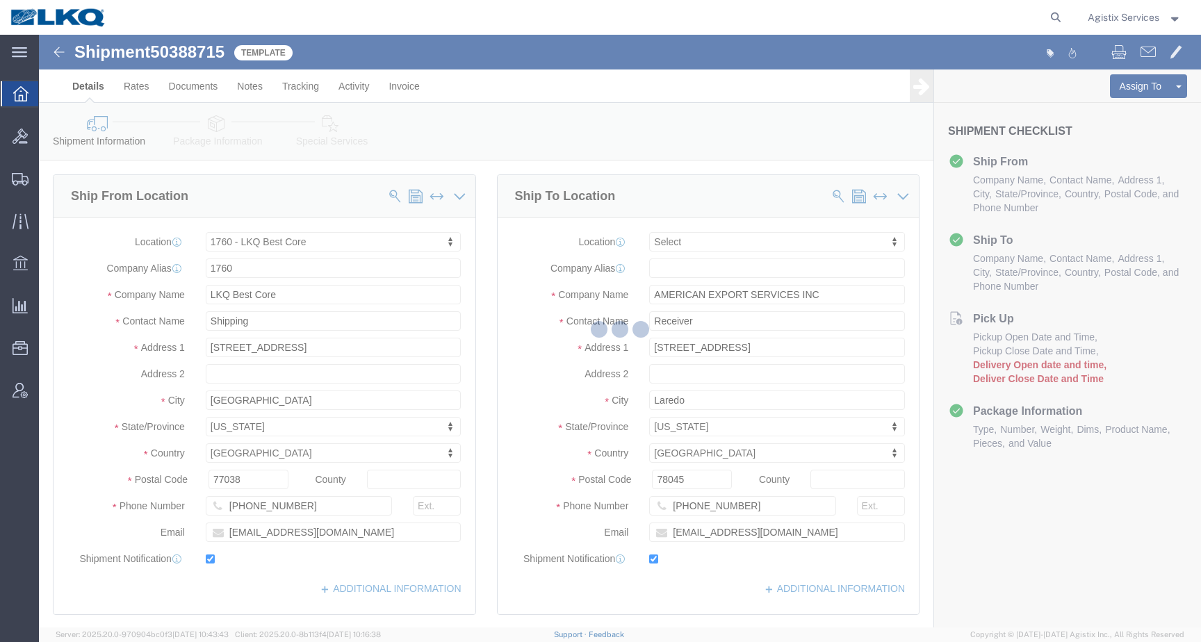
select select "27634"
select select
